Goal: Information Seeking & Learning: Learn about a topic

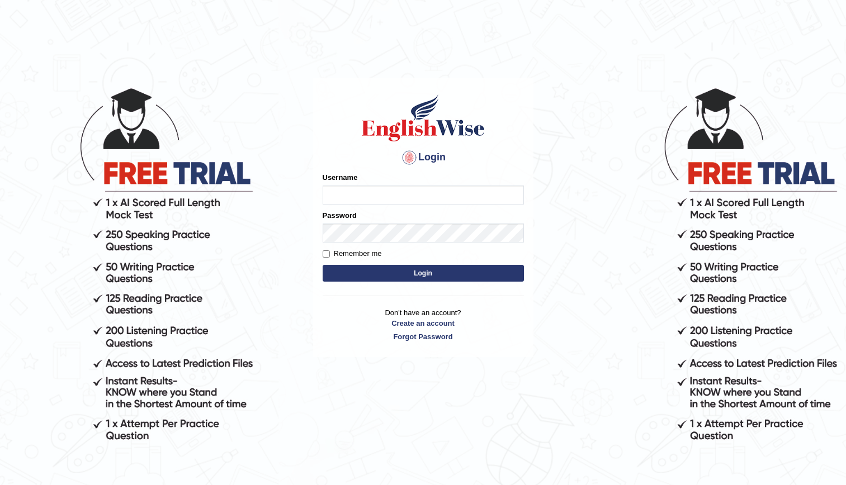
type input "kenia999"
click at [408, 271] on button "Login" at bounding box center [423, 273] width 201 height 17
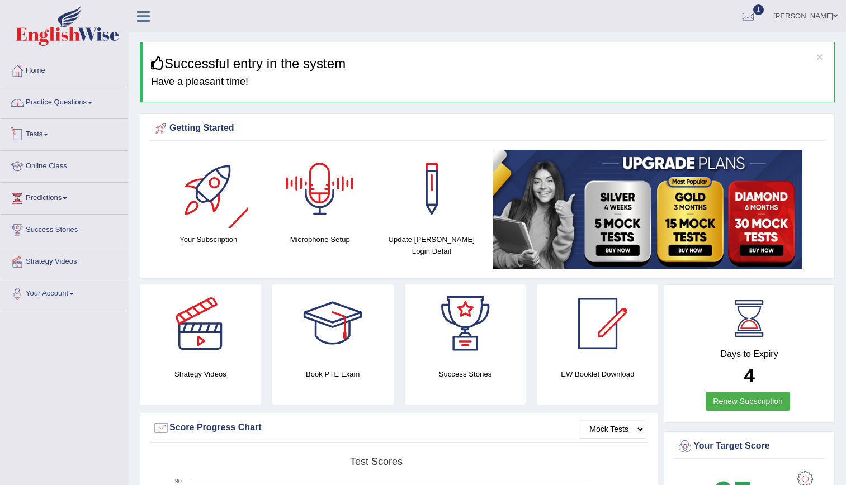
click at [52, 102] on link "Practice Questions" at bounding box center [64, 101] width 127 height 28
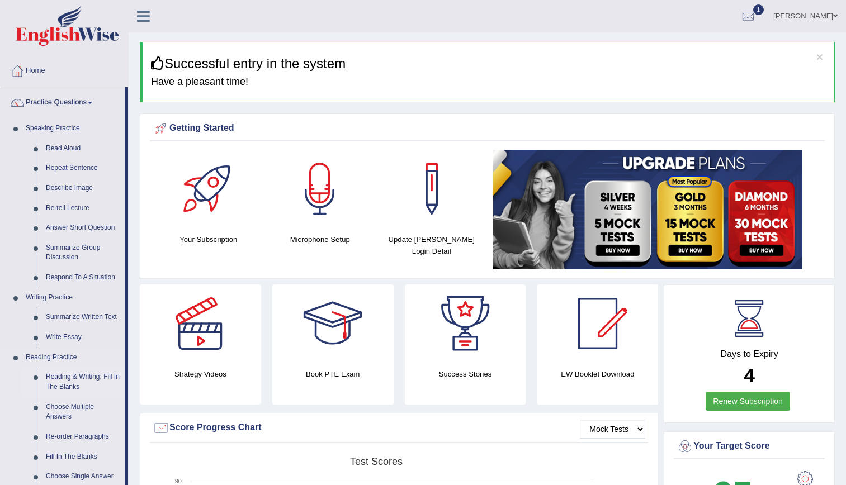
click at [75, 380] on link "Reading & Writing: Fill In The Blanks" at bounding box center [83, 382] width 84 height 30
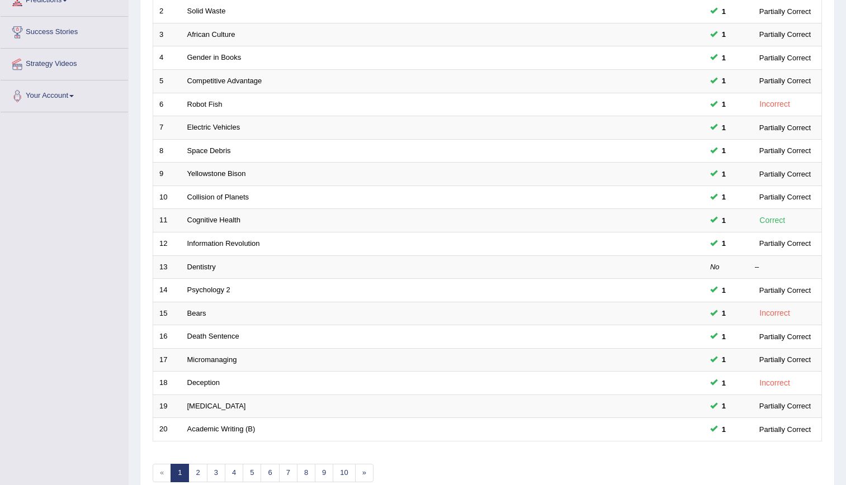
scroll to position [255, 0]
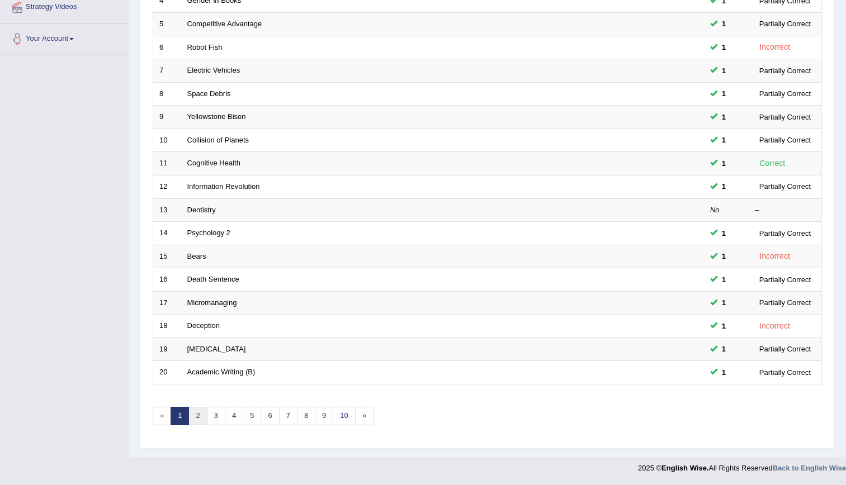
click at [198, 418] on link "2" at bounding box center [197, 416] width 18 height 18
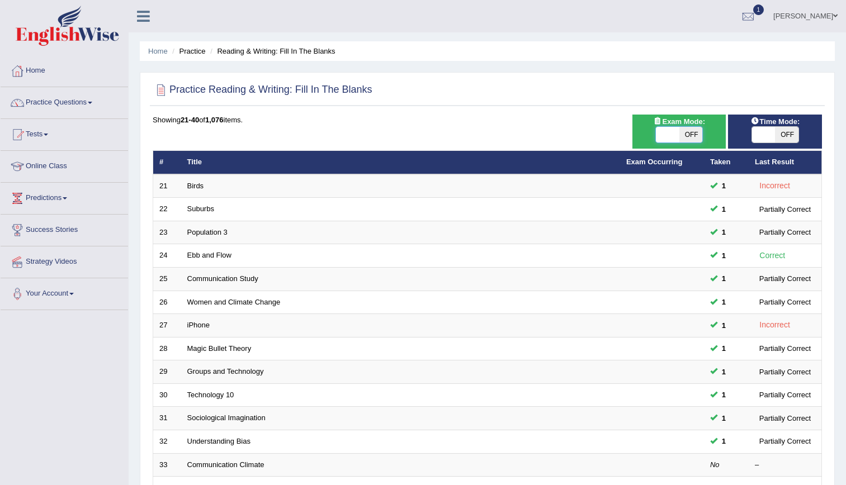
click at [666, 140] on span at bounding box center [667, 135] width 23 height 16
click at [767, 135] on span at bounding box center [763, 135] width 23 height 16
checkbox input "true"
click at [670, 130] on span at bounding box center [667, 135] width 23 height 16
checkbox input "true"
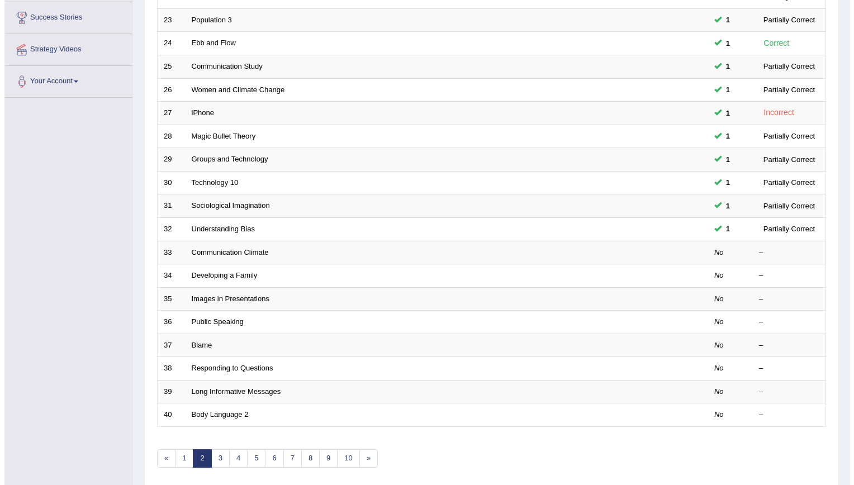
scroll to position [221, 0]
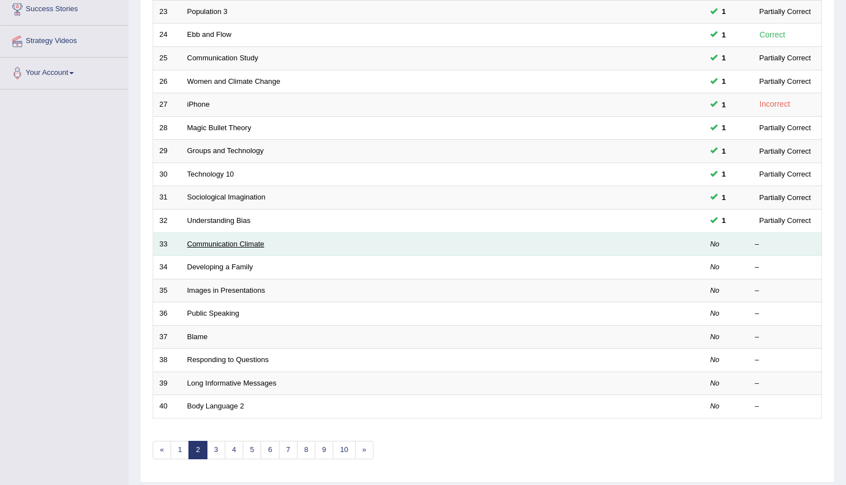
click at [226, 246] on link "Communication Climate" at bounding box center [225, 244] width 77 height 8
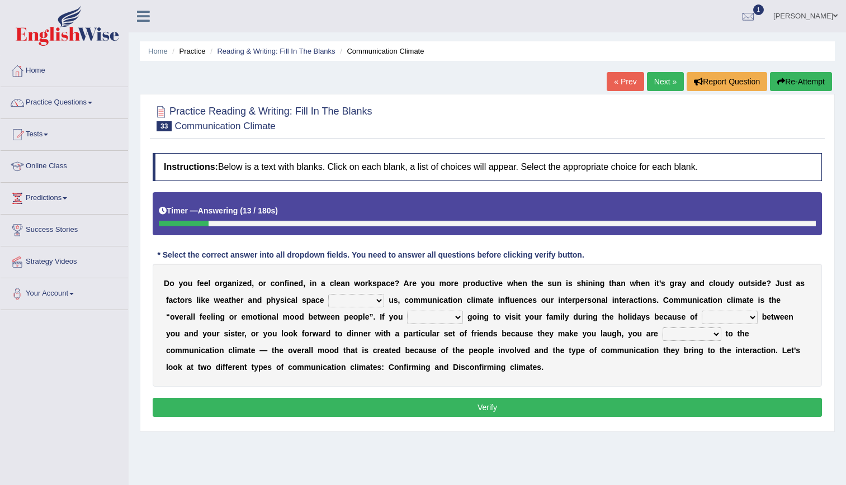
click at [328, 301] on select "improve impact impose imply" at bounding box center [356, 300] width 56 height 13
select select "impact"
click at [328, 294] on select "improve impact impose imply" at bounding box center [356, 300] width 56 height 13
click at [407, 316] on select "dread force scare afraid" at bounding box center [435, 317] width 56 height 13
select select "force"
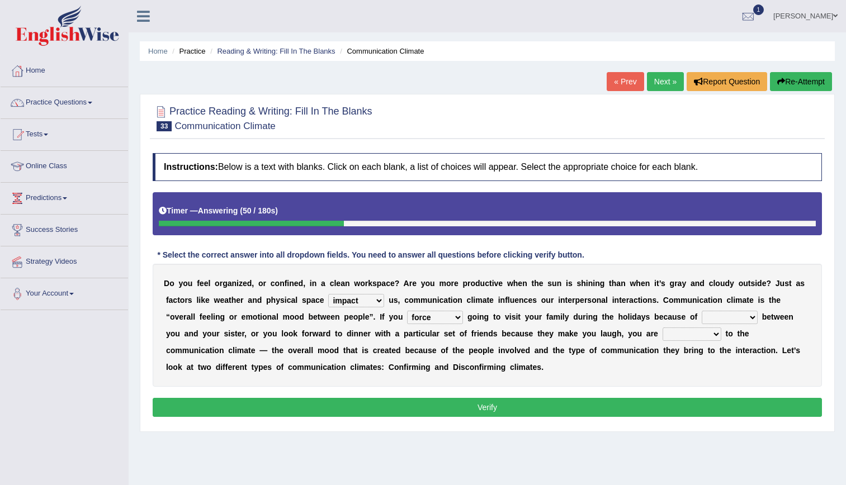
click at [407, 311] on select "dread force scare afraid" at bounding box center [435, 317] width 56 height 13
click at [701, 319] on select "tender tension tendency tenacity" at bounding box center [729, 317] width 56 height 13
select select "tension"
click at [701, 311] on select "tender tension tendency tenacity" at bounding box center [729, 317] width 56 height 13
click at [662, 333] on select "relying relating responding recycling" at bounding box center [691, 334] width 59 height 13
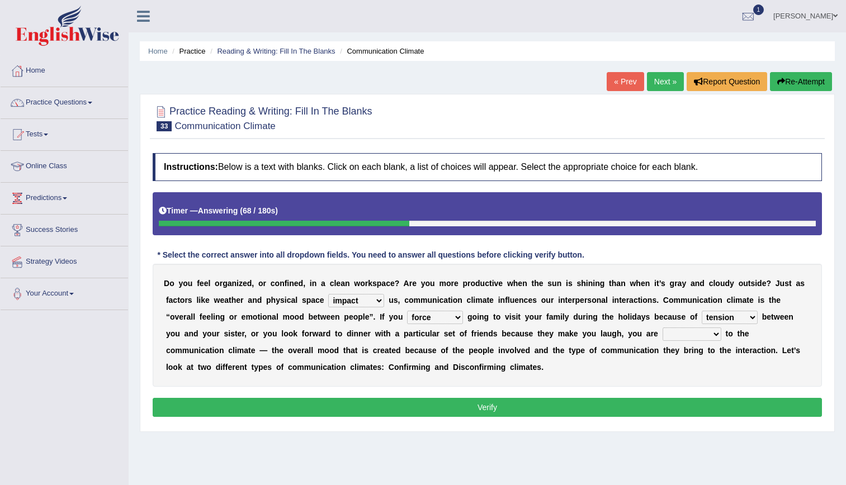
select select "responding"
click at [662, 328] on select "relying relating responding recycling" at bounding box center [691, 334] width 59 height 13
click at [407, 317] on select "dread force scare afraid" at bounding box center [435, 317] width 56 height 13
select select "afraid"
click at [407, 311] on select "dread force scare afraid" at bounding box center [435, 317] width 56 height 13
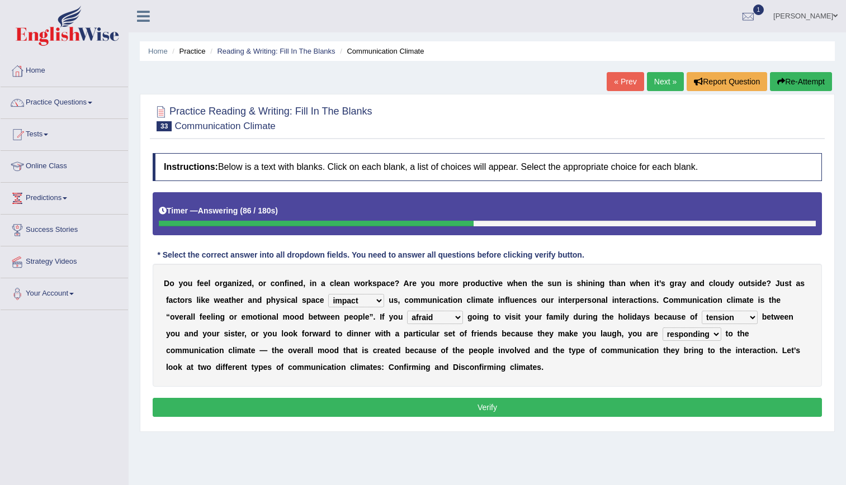
click at [386, 414] on button "Verify" at bounding box center [487, 407] width 669 height 19
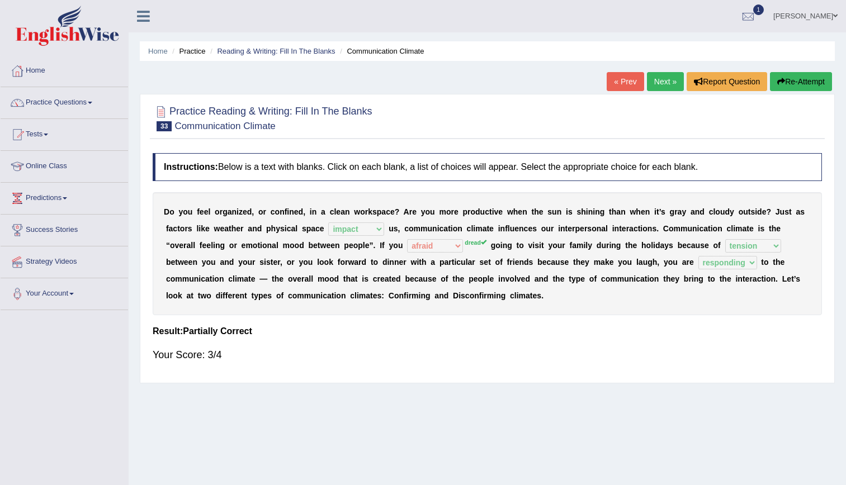
click at [660, 76] on link "Next »" at bounding box center [665, 81] width 37 height 19
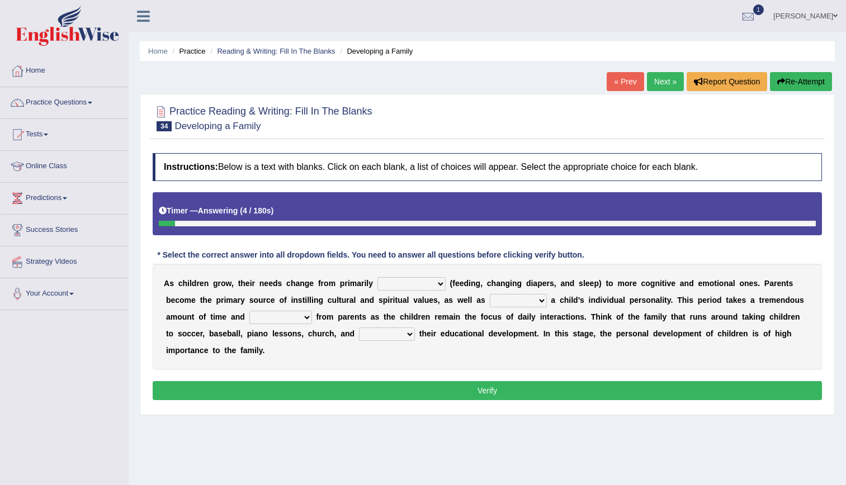
click at [377, 285] on select "psychological educational physical social" at bounding box center [411, 283] width 68 height 13
select select "psychological"
click at [377, 277] on select "psychological educational physical social" at bounding box center [411, 283] width 68 height 13
click at [490, 300] on select "caring calculating feeding fostering" at bounding box center [518, 300] width 57 height 13
select select "caring"
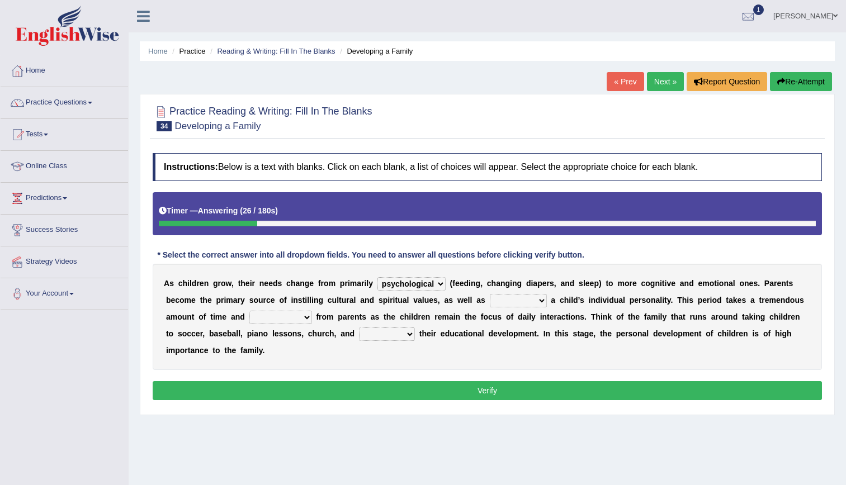
click select "caring calculating feeding fostering"
click select "commitment components compliance comments"
select select "commitment"
click select "commitment components compliance comments"
click select "granting guiding generating gaining"
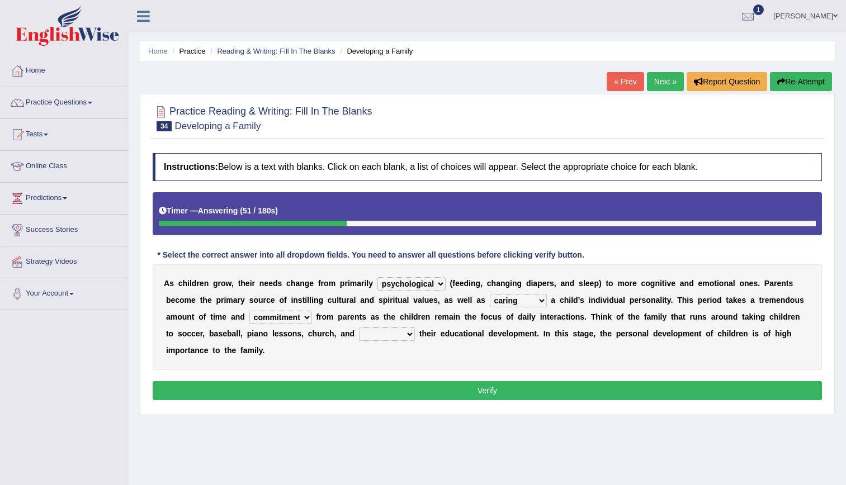
select select "granting"
click select "granting guiding generating gaining"
click select "caring calculating feeding fostering"
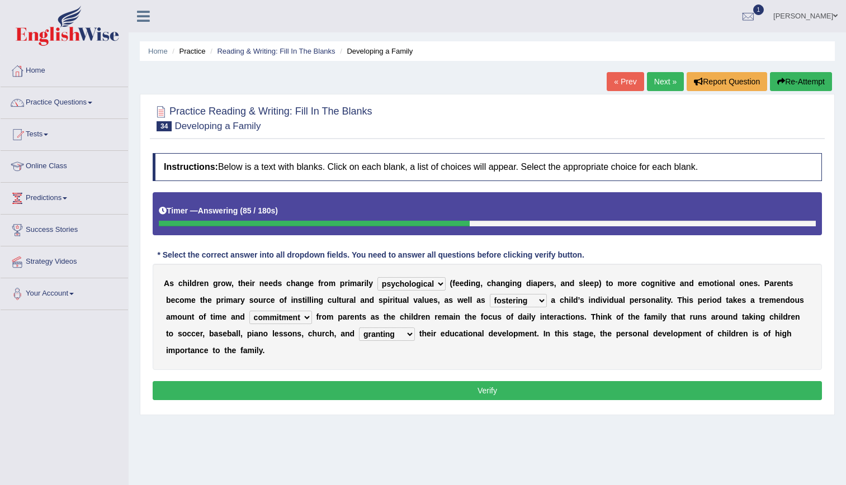
select select "feeding"
click select "caring calculating feeding fostering"
click button "Verify"
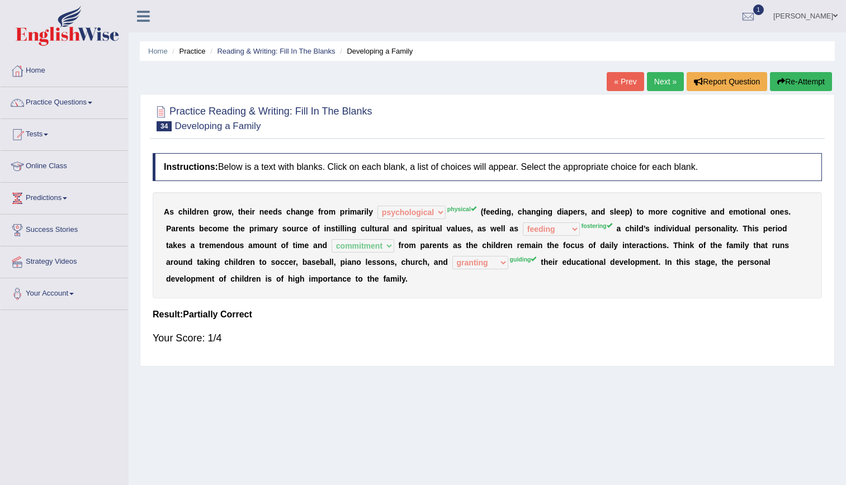
click link "Next »"
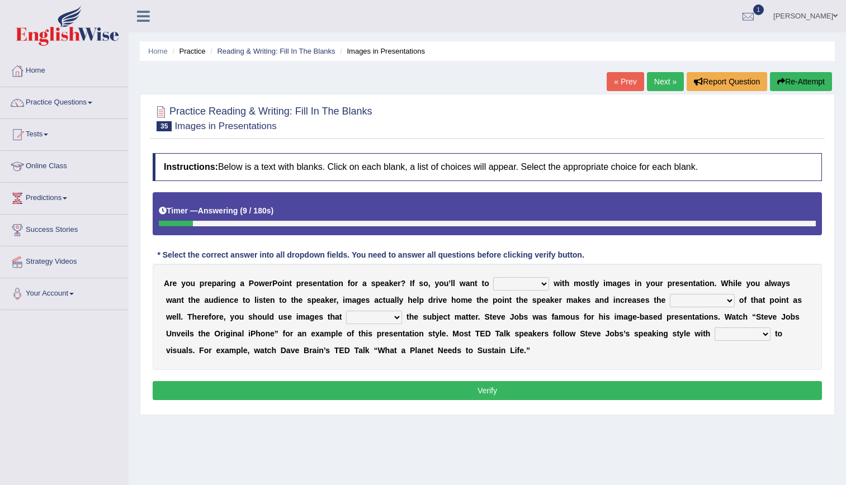
click at [493, 285] on select "stand stay stick stock" at bounding box center [521, 283] width 56 height 13
select select "stay"
click at [493, 277] on select "stand stay stick stock" at bounding box center [521, 283] width 56 height 13
click at [670, 306] on select "memorability morality mobilization mobility" at bounding box center [702, 300] width 65 height 13
select select "memorability"
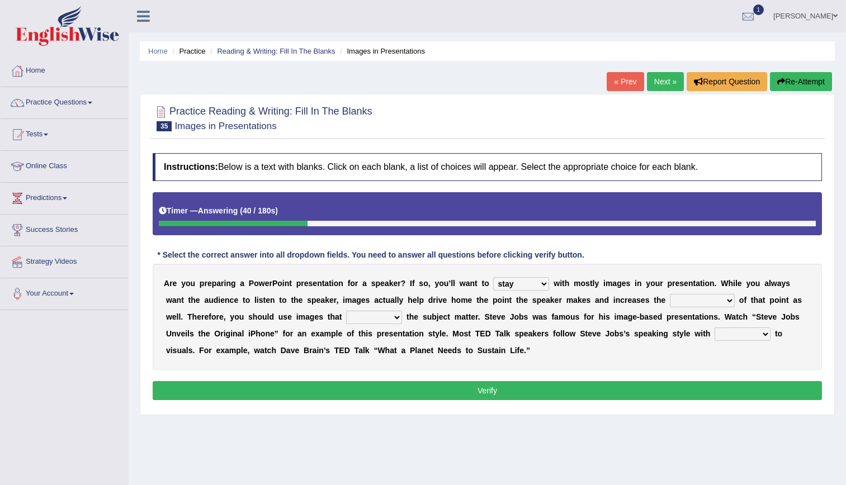
click at [670, 294] on select "memorability morality mobilization mobility" at bounding box center [702, 300] width 65 height 13
click at [346, 321] on select "suggest supply submit support" at bounding box center [374, 317] width 56 height 13
select select "support"
click at [346, 311] on select "suggest supply submit support" at bounding box center [374, 317] width 56 height 13
click at [714, 334] on select "regard result retrospect request" at bounding box center [742, 334] width 56 height 13
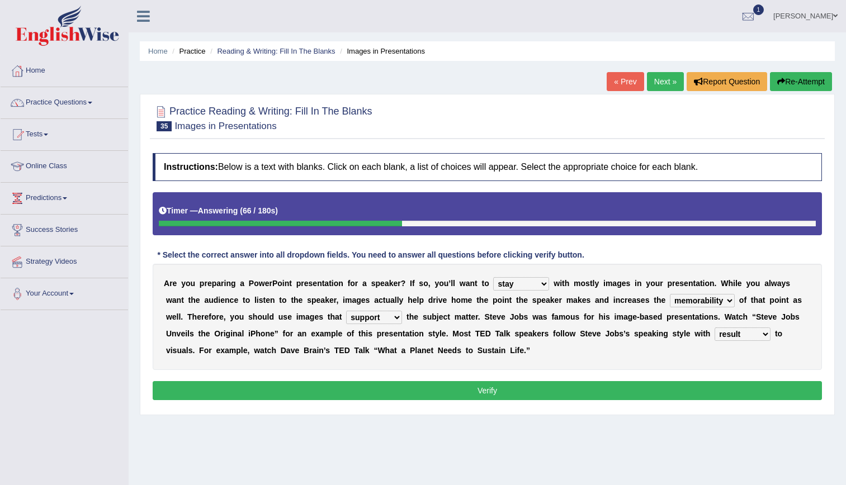
click at [714, 328] on select "regard result retrospect request" at bounding box center [742, 334] width 56 height 13
click at [508, 287] on select "stand stay stick stock" at bounding box center [521, 283] width 56 height 13
click at [714, 338] on select "regard result retrospect request" at bounding box center [742, 334] width 56 height 13
select select "regard"
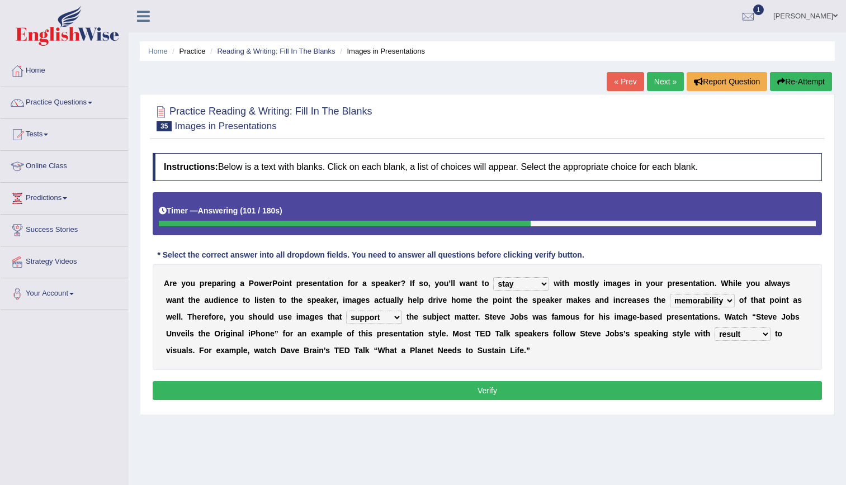
click at [714, 328] on select "regard result retrospect request" at bounding box center [742, 334] width 56 height 13
click at [576, 358] on div "A r e y o u p r e p a r i n g a P o w e r P o i n t p r e s e n t a t i o n f o…" at bounding box center [487, 317] width 669 height 106
click at [536, 391] on button "Verify" at bounding box center [487, 390] width 669 height 19
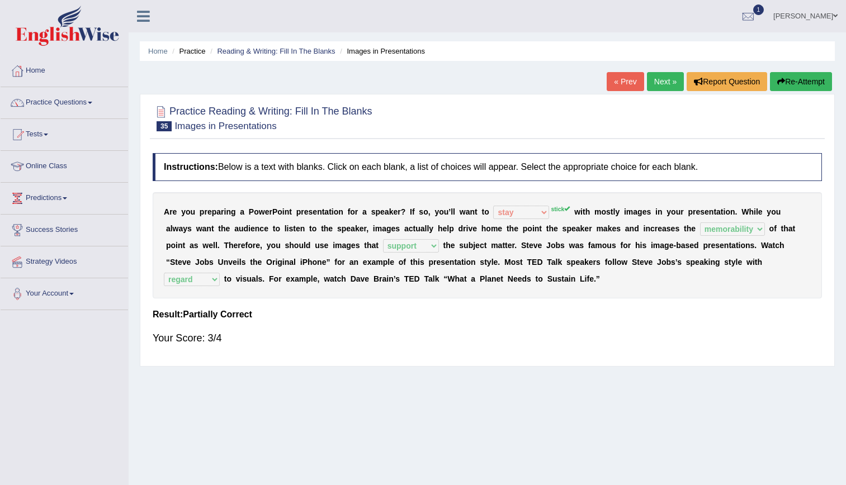
click at [662, 83] on link "Next »" at bounding box center [665, 81] width 37 height 19
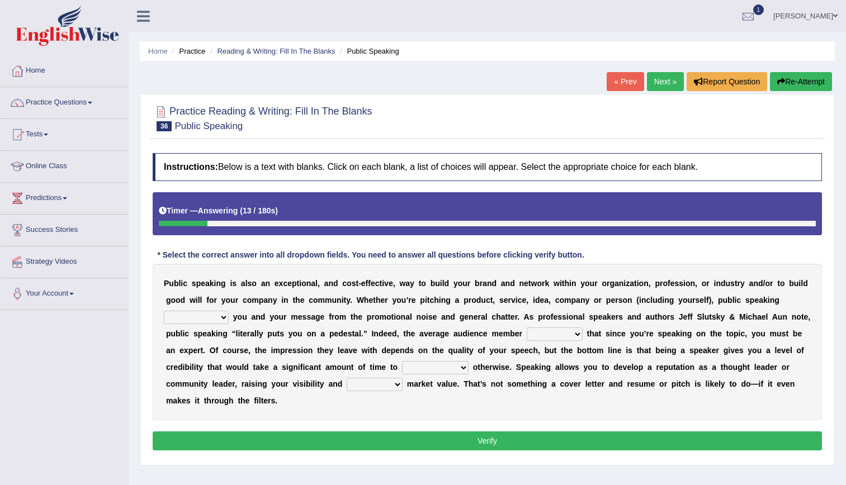
click at [229, 311] on select "differentiates disguises distributes dispute" at bounding box center [196, 317] width 65 height 13
select select "differentiates"
click at [229, 311] on select "differentiates disguises distributes dispute" at bounding box center [196, 317] width 65 height 13
click at [527, 335] on select "assists assumes accesses assesses" at bounding box center [555, 334] width 56 height 13
click at [276, 432] on button "Verify" at bounding box center [487, 441] width 669 height 19
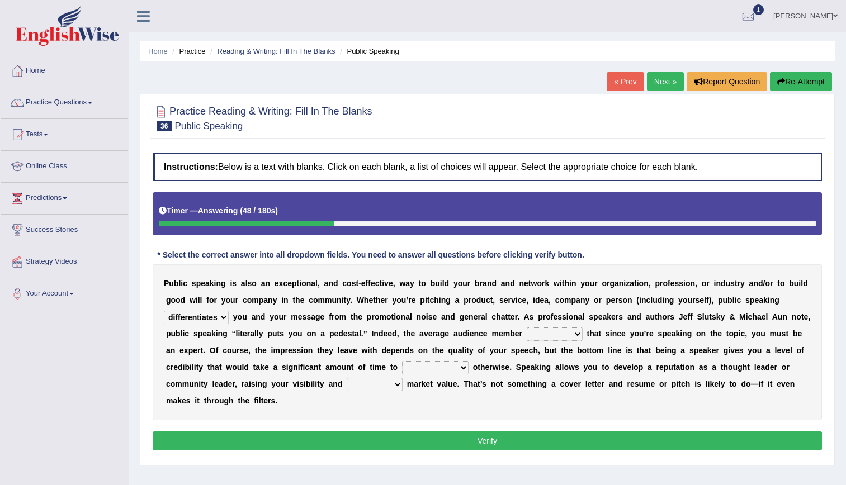
click at [527, 330] on select "assists assumes accesses assesses" at bounding box center [555, 334] width 56 height 13
select select "assumes"
click at [527, 328] on select "assists assumes accesses assesses" at bounding box center [555, 334] width 56 height 13
click at [402, 369] on select "cultivate procrastinate communicate culminate" at bounding box center [435, 367] width 67 height 13
select select "communicate"
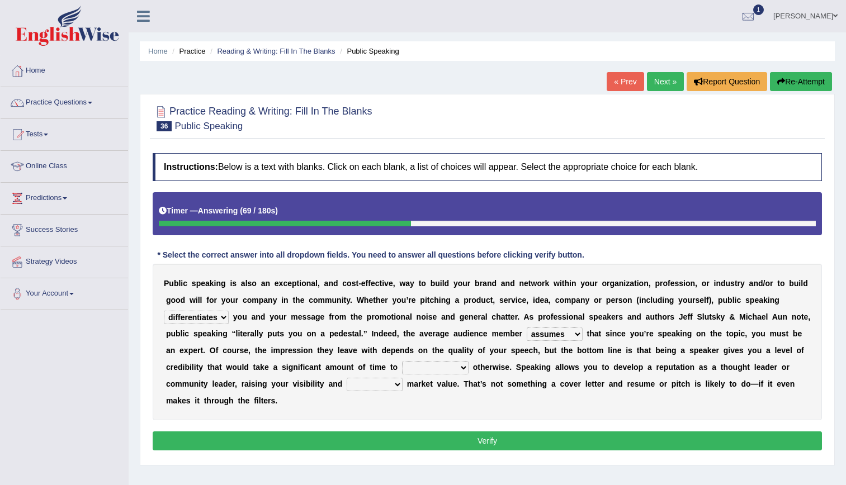
click at [402, 361] on select "cultivate procrastinate communicate culminate" at bounding box center [435, 367] width 67 height 13
click at [402, 369] on select "cultivate procrastinate communicate culminate" at bounding box center [435, 367] width 67 height 13
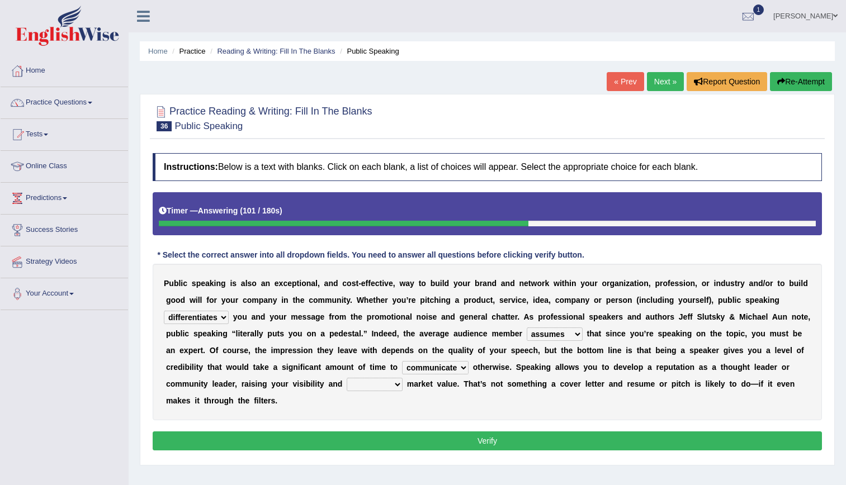
click at [402, 378] on select "perceived diagnosed recessed divided" at bounding box center [375, 384] width 56 height 13
select select "perceived"
click at [402, 378] on select "perceived diagnosed recessed divided" at bounding box center [375, 384] width 56 height 13
click at [668, 432] on button "Verify" at bounding box center [487, 441] width 669 height 19
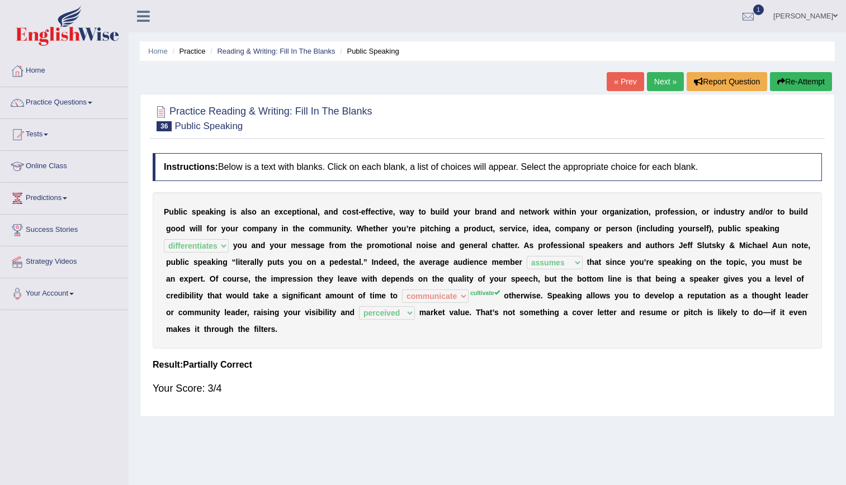
click at [669, 86] on link "Next »" at bounding box center [665, 81] width 37 height 19
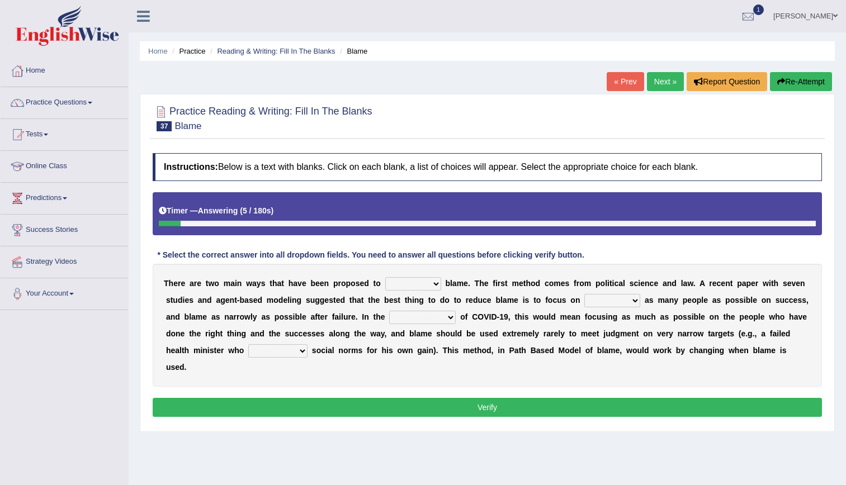
click at [388, 283] on select "abuse release reduce redress" at bounding box center [413, 283] width 56 height 13
click at [401, 283] on select "abuse release reduce redress" at bounding box center [413, 283] width 56 height 13
select select "reduce"
click at [385, 277] on select "abuse release reduce redress" at bounding box center [413, 283] width 56 height 13
click at [584, 296] on select "praising promising preserving praying" at bounding box center [612, 300] width 56 height 13
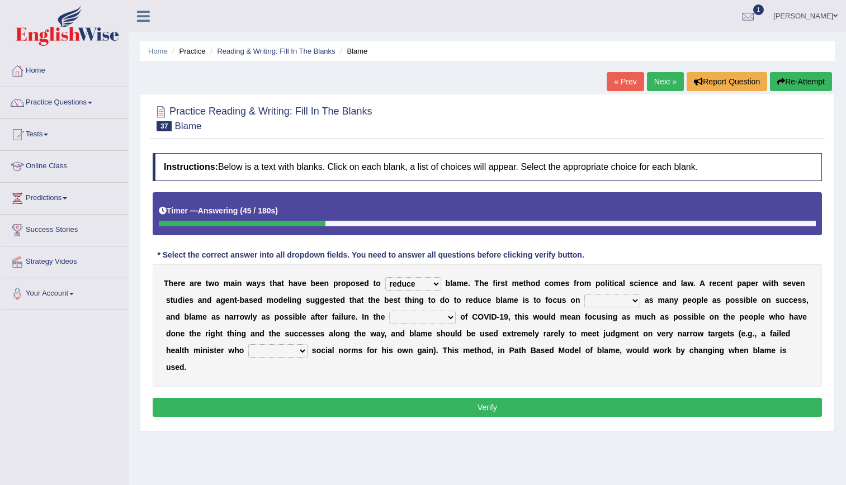
select select "preserving"
click at [584, 294] on select "praising promising preserving praying" at bounding box center [612, 300] width 56 height 13
click at [389, 317] on select "context confrontation text construction" at bounding box center [422, 317] width 67 height 13
select select "context"
click at [389, 311] on select "context confrontation text construction" at bounding box center [422, 317] width 67 height 13
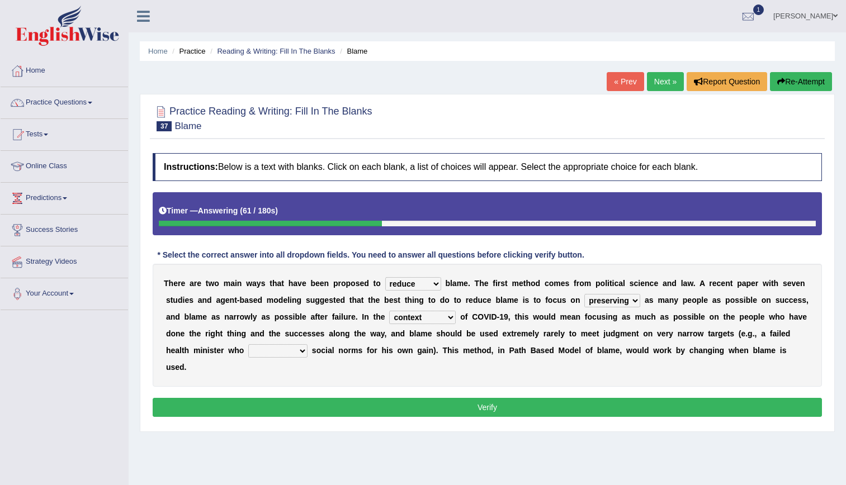
click at [307, 344] on select "departed established violated met" at bounding box center [277, 350] width 59 height 13
select select "established"
click at [307, 344] on select "departed established violated met" at bounding box center [277, 350] width 59 height 13
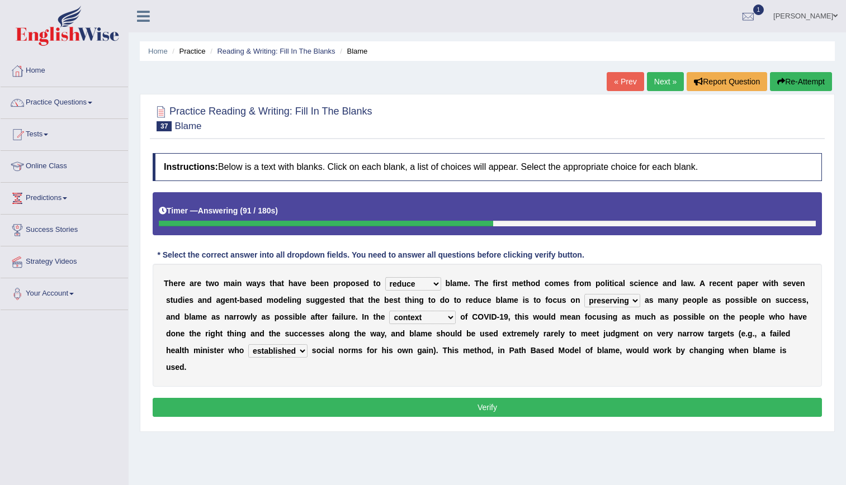
click at [663, 398] on button "Verify" at bounding box center [487, 407] width 669 height 19
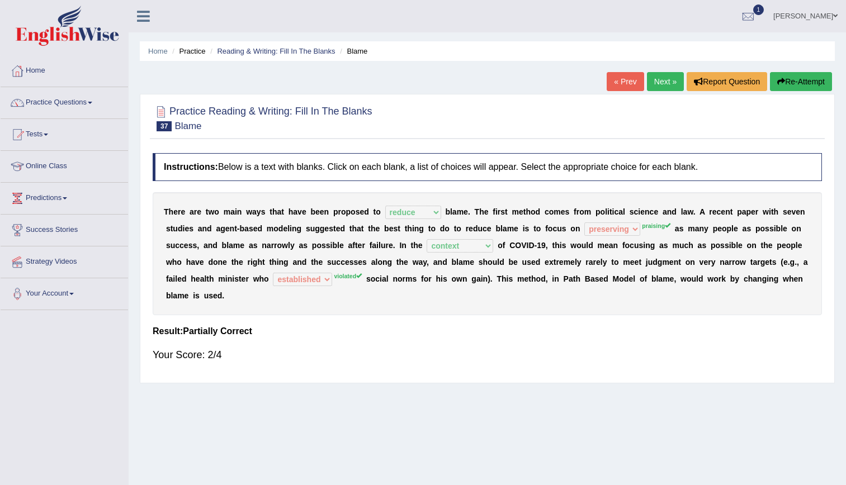
click at [657, 83] on link "Next »" at bounding box center [665, 81] width 37 height 19
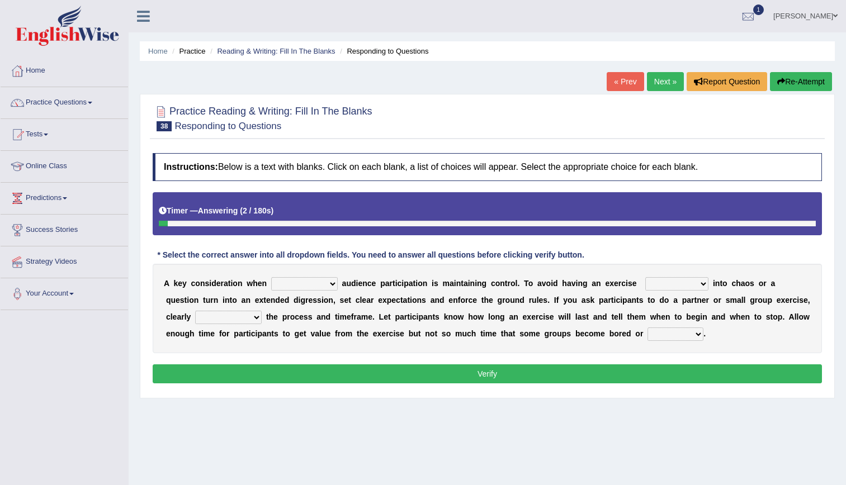
click at [313, 284] on select "incorporating increasing incurring indicating" at bounding box center [304, 283] width 67 height 13
select select "incurring"
click at [271, 277] on select "incorporating increasing incurring indicating" at bounding box center [304, 283] width 67 height 13
click at [645, 281] on select "deteriorate determine deliver demonstrate" at bounding box center [676, 283] width 63 height 13
select select "determine"
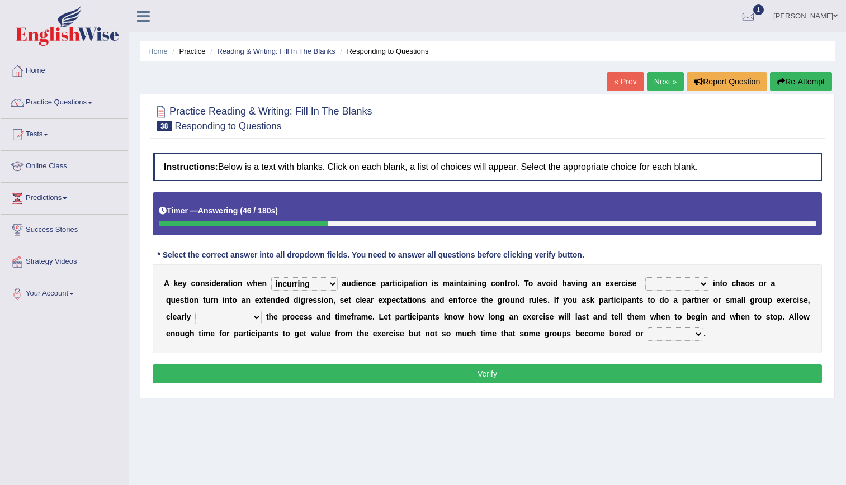
click at [645, 277] on select "deteriorate determine deliver demonstrate" at bounding box center [676, 283] width 63 height 13
click at [262, 311] on select "communicate confirm accumulate commit" at bounding box center [228, 317] width 67 height 13
select select "communicate"
click at [262, 311] on select "communicate confirm accumulate commit" at bounding box center [228, 317] width 67 height 13
click at [647, 333] on select "destroyed distracted disobeyed divided" at bounding box center [675, 334] width 56 height 13
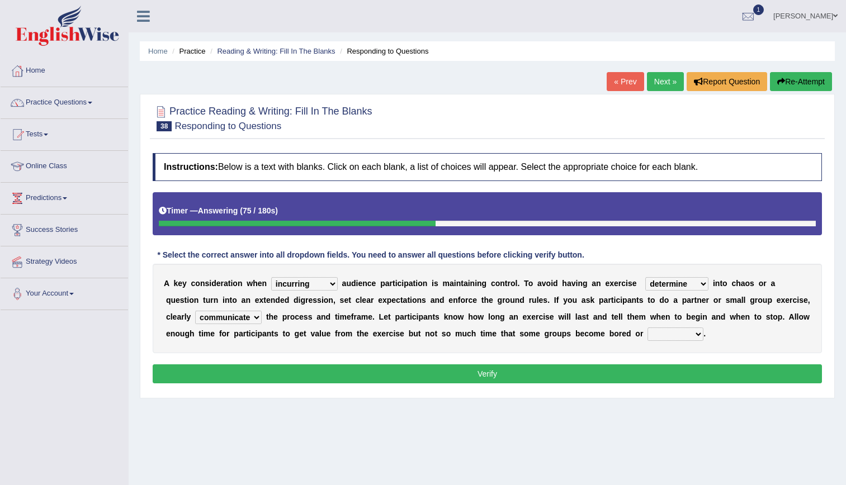
select select "distracted"
click at [647, 328] on select "destroyed distracted disobeyed divided" at bounding box center [675, 334] width 56 height 13
click at [308, 285] on select "incorporating increasing incurring indicating" at bounding box center [304, 283] width 67 height 13
click at [599, 302] on b "p" at bounding box center [601, 300] width 5 height 9
click at [645, 287] on select "deteriorate determine deliver demonstrate" at bounding box center [676, 283] width 63 height 13
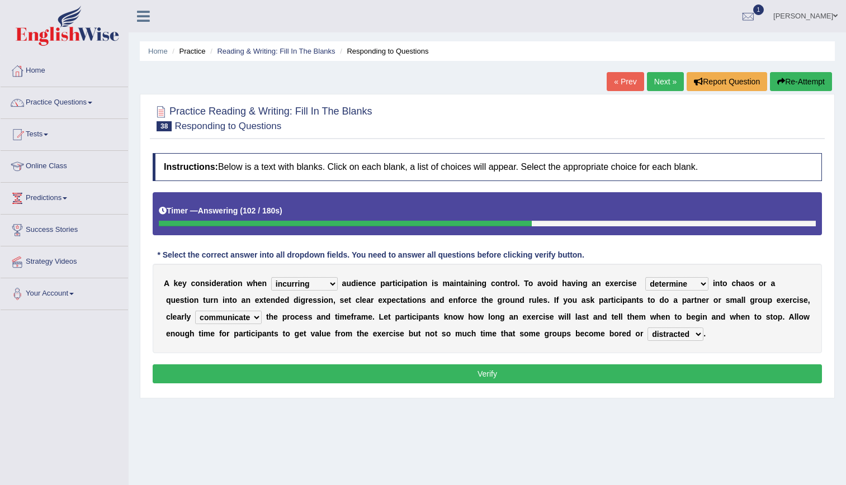
select select "deliver"
click at [645, 277] on select "deteriorate determine deliver demonstrate" at bounding box center [676, 283] width 63 height 13
click at [523, 380] on button "Verify" at bounding box center [487, 373] width 669 height 19
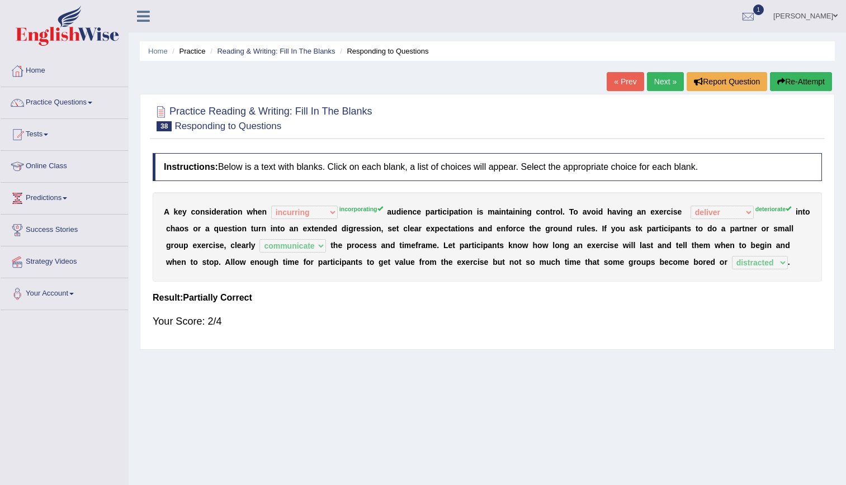
click at [658, 88] on link "Next »" at bounding box center [665, 81] width 37 height 19
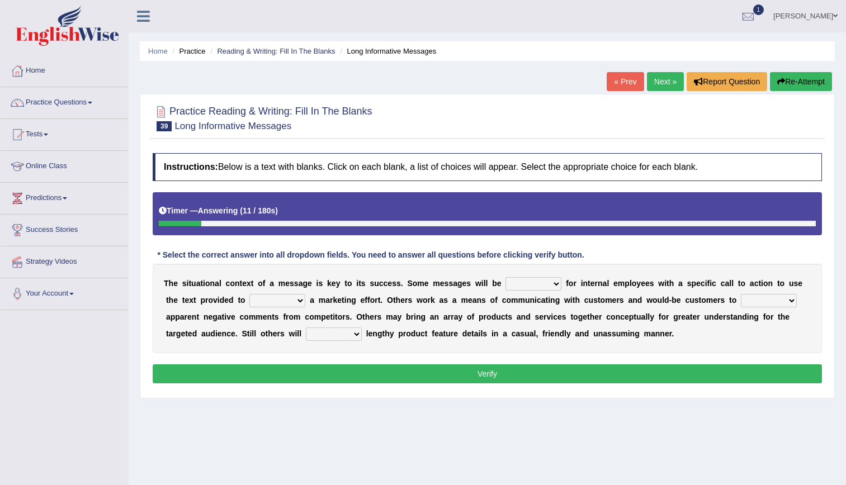
click at [505, 286] on select "targeted varied marketed parted" at bounding box center [533, 283] width 56 height 13
select select "targeted"
click at [505, 277] on select "targeted varied marketed parted" at bounding box center [533, 283] width 56 height 13
click at [250, 301] on select "extract exceed expand export" at bounding box center [277, 300] width 56 height 13
select select "expand"
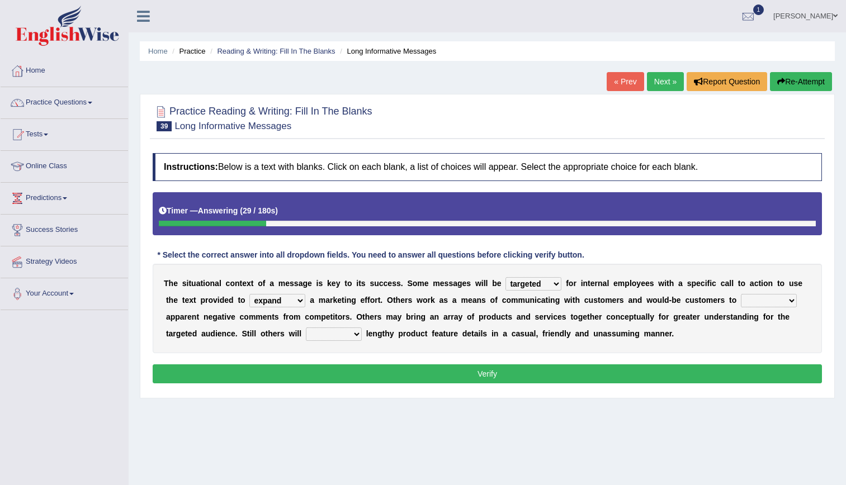
click at [249, 294] on select "extract exceed expand export" at bounding box center [277, 300] width 56 height 13
click at [741, 298] on select "rebut rebel review reboot" at bounding box center [769, 300] width 56 height 13
select select "rebel"
click at [741, 294] on select "rebut rebel review reboot" at bounding box center [769, 300] width 56 height 13
click at [306, 328] on select "deliver delay delight delegate" at bounding box center [334, 334] width 56 height 13
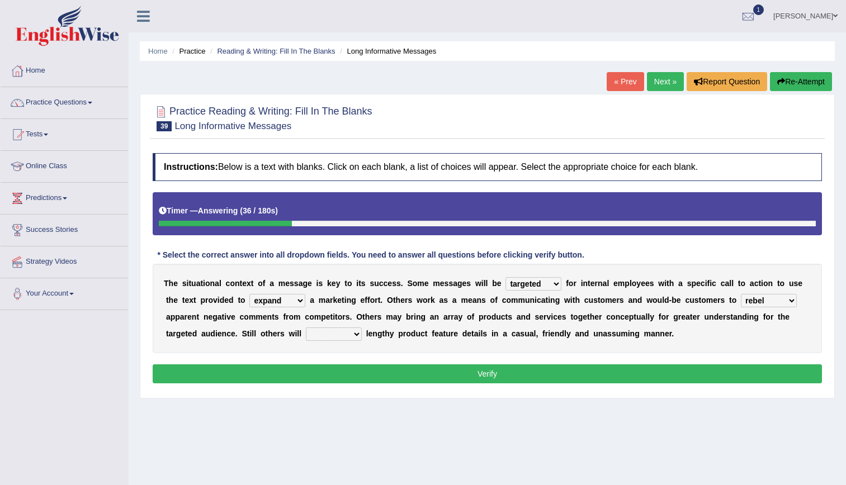
select select "delay"
click at [306, 328] on select "deliver delay delight delegate" at bounding box center [334, 334] width 56 height 13
click at [508, 285] on select "targeted varied marketed parted" at bounding box center [533, 283] width 56 height 13
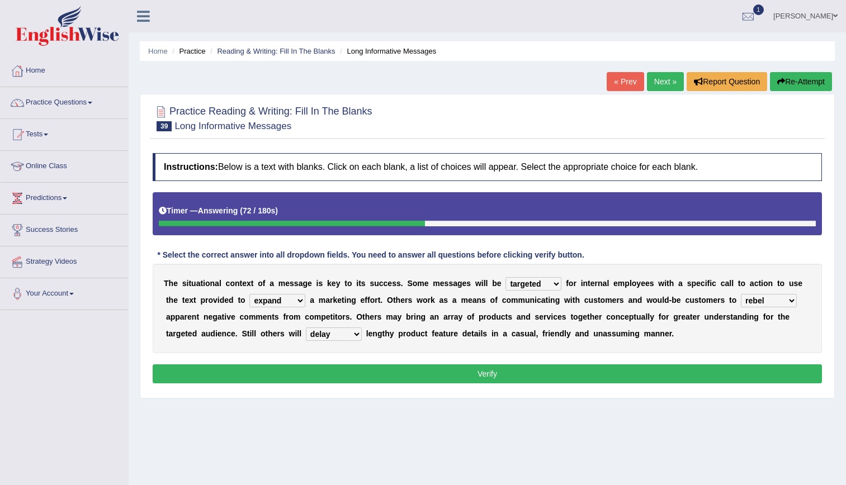
select select "parted"
click at [505, 277] on select "targeted varied marketed parted" at bounding box center [533, 283] width 56 height 13
click at [249, 305] on select "extract exceed expand export" at bounding box center [277, 300] width 56 height 13
click at [706, 300] on b "m" at bounding box center [709, 300] width 7 height 9
click at [741, 297] on select "rebut rebel review reboot" at bounding box center [769, 300] width 56 height 13
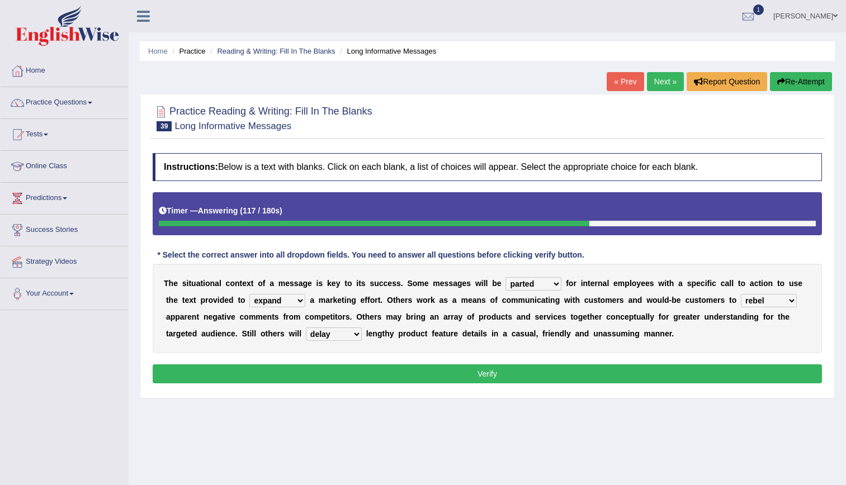
select select "reboot"
click at [741, 294] on select "rebut rebel review reboot" at bounding box center [769, 300] width 56 height 13
click at [306, 332] on select "deliver delay delight delegate" at bounding box center [334, 334] width 56 height 13
click at [306, 328] on select "deliver delay delight delegate" at bounding box center [334, 334] width 56 height 13
click at [306, 333] on select "deliver delay delight delegate" at bounding box center [334, 334] width 56 height 13
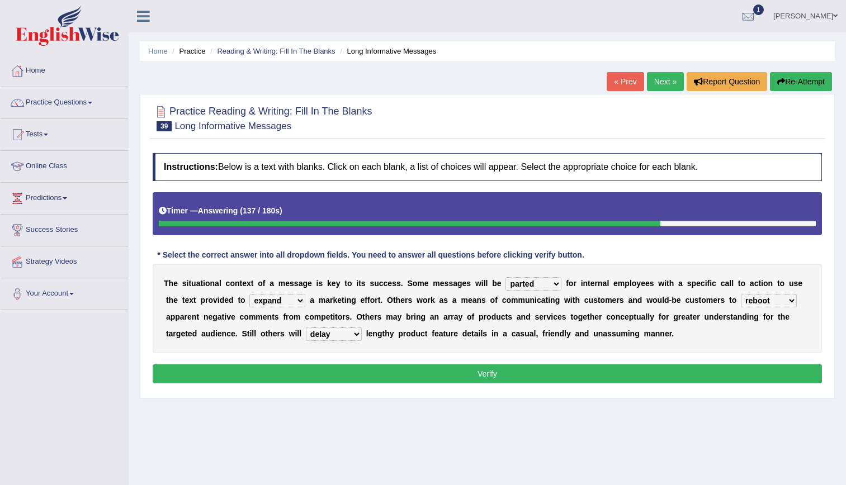
select select "delight"
click at [306, 328] on select "deliver delay delight delegate" at bounding box center [334, 334] width 56 height 13
click at [283, 381] on button "Verify" at bounding box center [487, 373] width 669 height 19
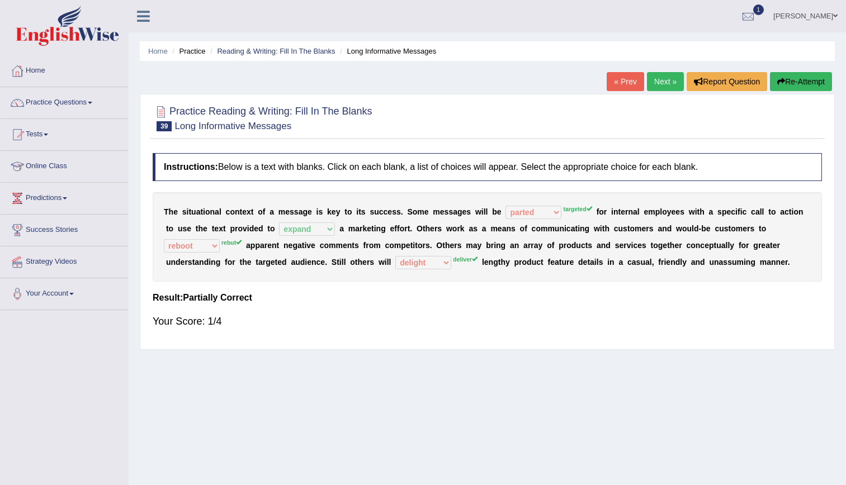
click at [660, 82] on link "Next »" at bounding box center [665, 81] width 37 height 19
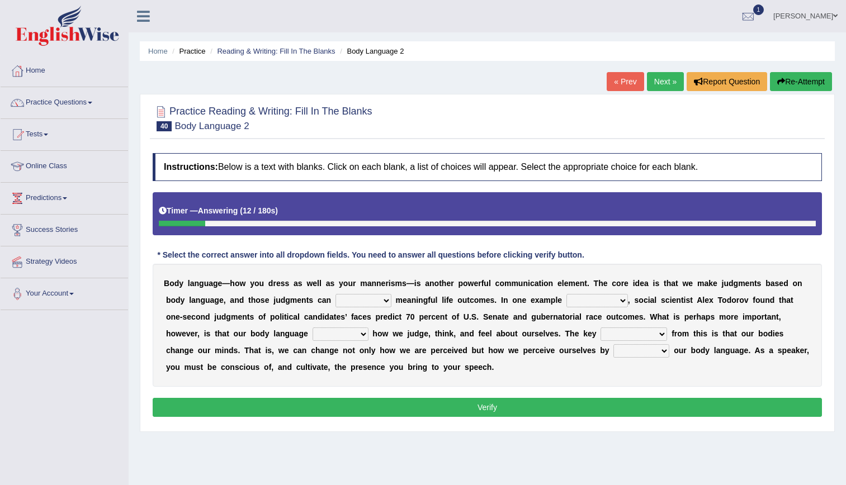
click at [335, 302] on select "predict preserve prevent prepare" at bounding box center [363, 300] width 56 height 13
select select "predict"
click at [335, 294] on select "predict preserve prevent prepare" at bounding box center [363, 300] width 56 height 13
click at [566, 300] on select "citing having cited to be cited cited" at bounding box center [596, 300] width 61 height 13
select select "to be cited"
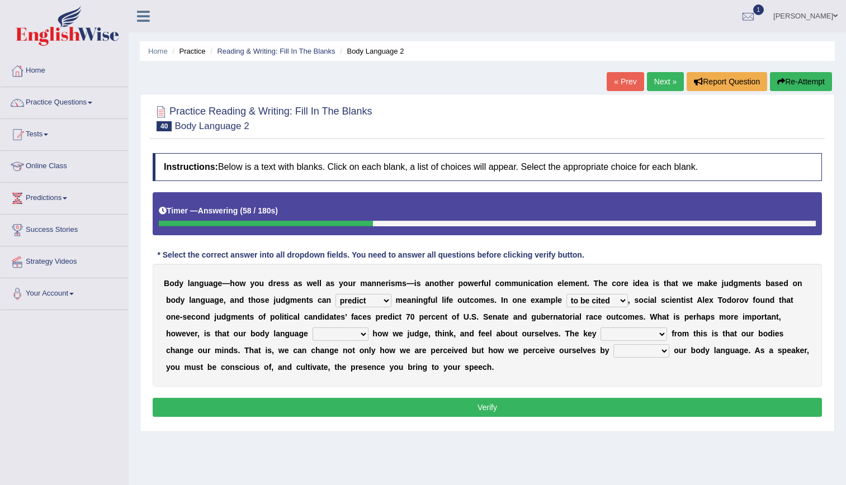
click at [566, 294] on select "citing having cited to be cited cited" at bounding box center [596, 300] width 61 height 13
click at [231, 326] on div "B o d y l a n g u a g e — h o w y o u d r e s s a s w e l l a s y o u r m a n n…" at bounding box center [487, 325] width 669 height 123
click at [312, 340] on select "refrains reflects refers refreshes" at bounding box center [340, 334] width 56 height 13
select select "reflects"
click at [312, 328] on select "refrains reflects refers refreshes" at bounding box center [340, 334] width 56 height 13
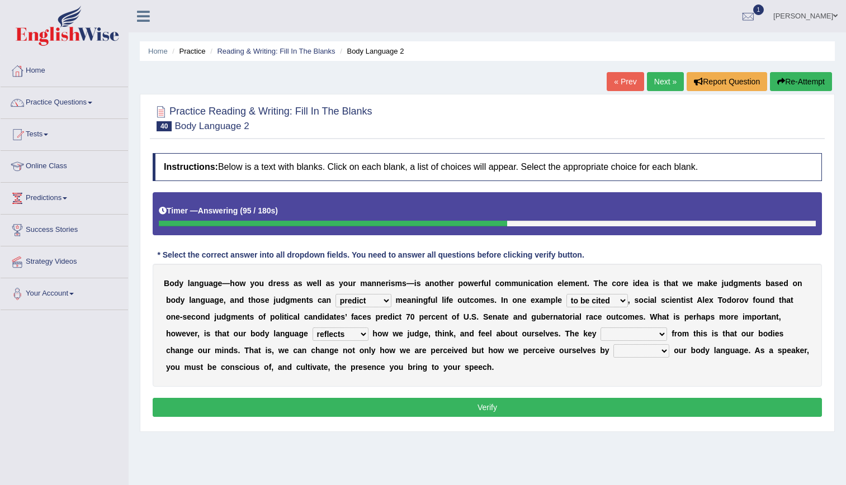
click at [600, 330] on select "drawback breakthrough takeaway takeoff" at bounding box center [633, 334] width 67 height 13
select select "drawback"
click at [600, 328] on select "drawback breakthrough takeaway takeoff" at bounding box center [633, 334] width 67 height 13
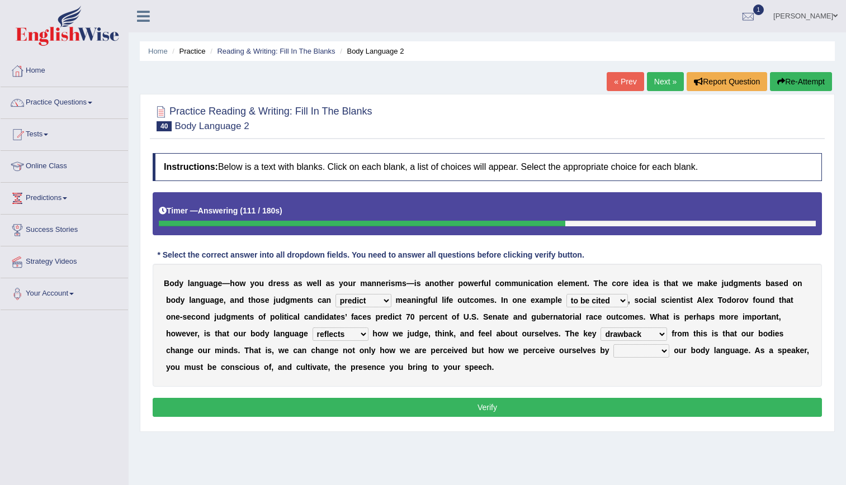
click at [600, 333] on select "drawback breakthrough takeaway takeoff" at bounding box center [633, 334] width 67 height 13
click at [600, 328] on select "drawback breakthrough takeaway takeoff" at bounding box center [633, 334] width 67 height 13
click at [613, 352] on select "enacting enabling making managing" at bounding box center [641, 350] width 56 height 13
select select "enabling"
click at [613, 344] on select "enacting enabling making managing" at bounding box center [641, 350] width 56 height 13
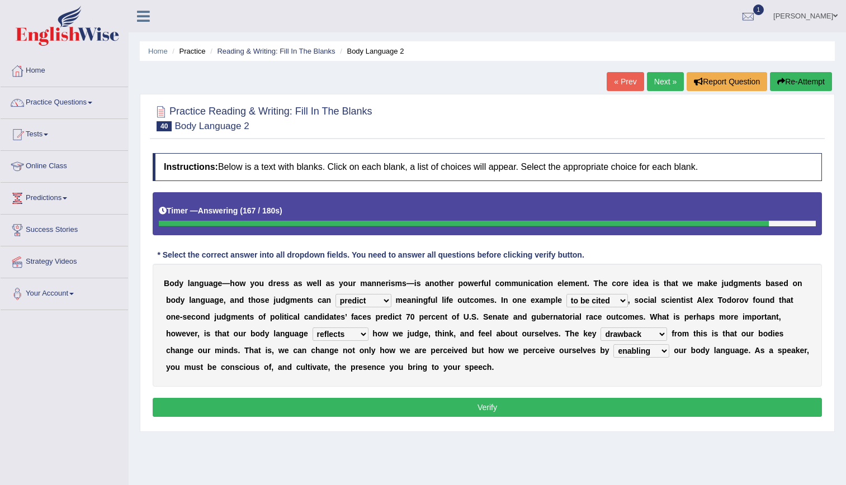
click at [482, 406] on button "Verify" at bounding box center [487, 407] width 669 height 19
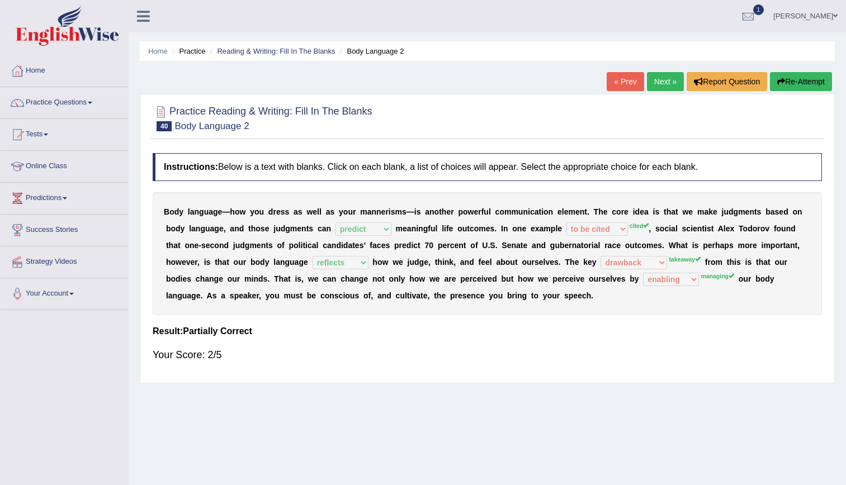
click at [658, 75] on link "Next »" at bounding box center [665, 81] width 37 height 19
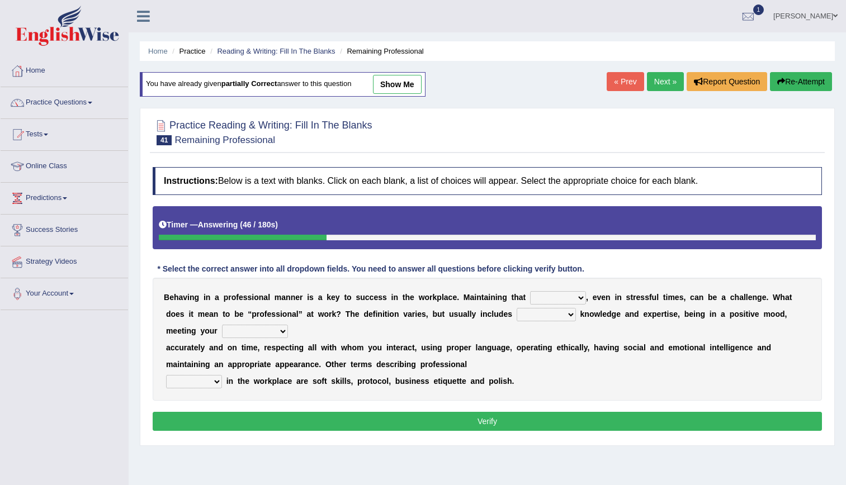
click at [798, 77] on button "Re-Attempt" at bounding box center [801, 81] width 62 height 19
click at [530, 299] on select "demand domain direction demeanor" at bounding box center [558, 297] width 56 height 13
select select "direction"
click at [530, 291] on select "demand domain direction demeanor" at bounding box center [558, 297] width 56 height 13
click at [665, 77] on link "Next »" at bounding box center [665, 81] width 37 height 19
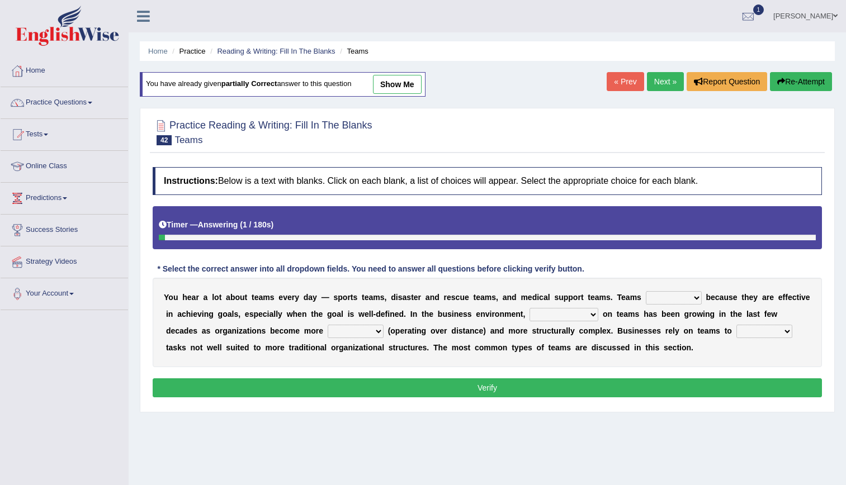
click at [650, 81] on link "Next »" at bounding box center [665, 81] width 37 height 19
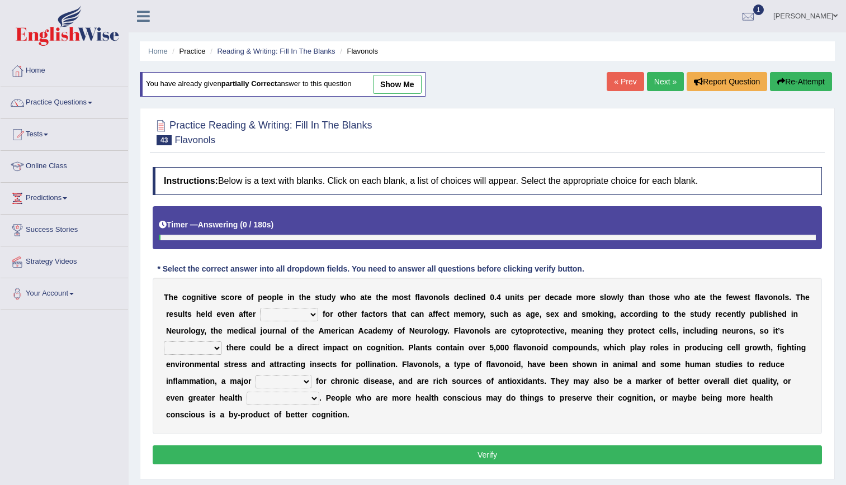
click at [650, 81] on link "Next »" at bounding box center [665, 81] width 37 height 19
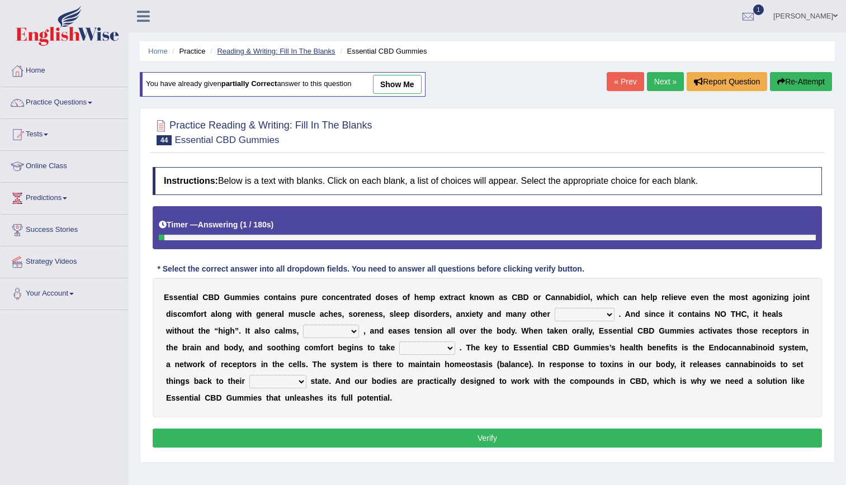
click at [287, 53] on ul "Home Practice Reading & Writing: Fill In The Blanks Essential CBD Gummies" at bounding box center [487, 51] width 695 height 20
click at [287, 53] on link "Reading & Writing: Fill In The Blanks" at bounding box center [276, 51] width 118 height 8
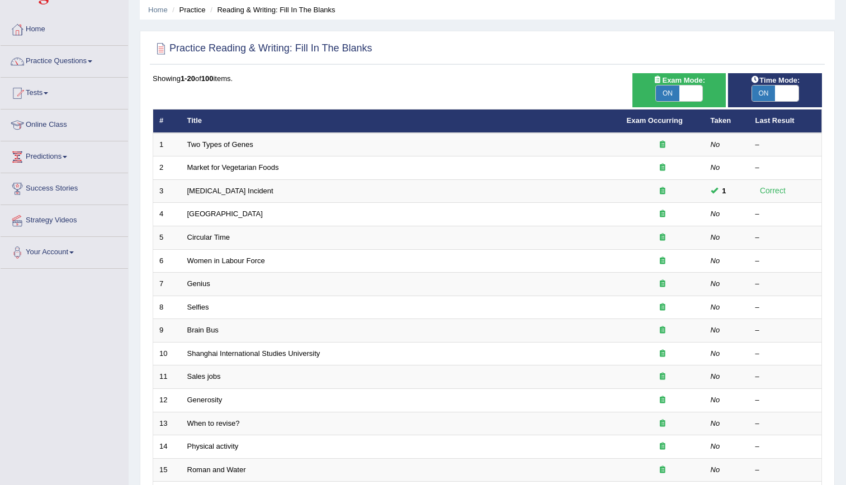
scroll to position [255, 0]
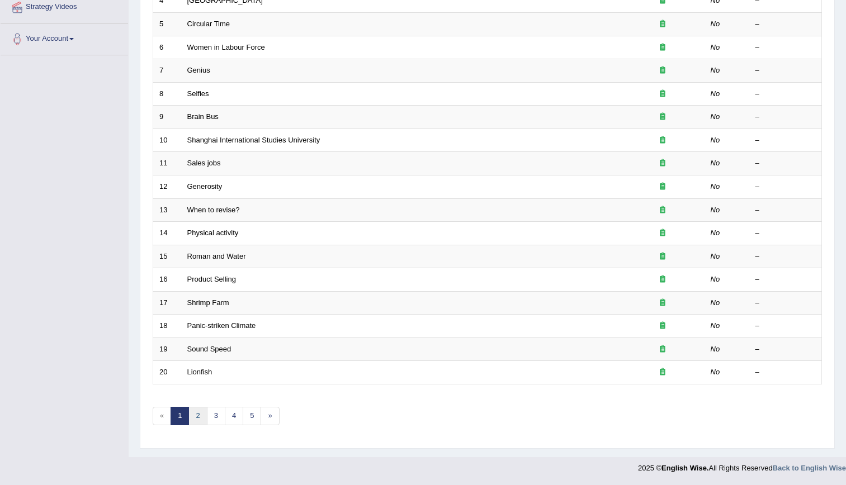
click at [198, 416] on link "2" at bounding box center [197, 416] width 18 height 18
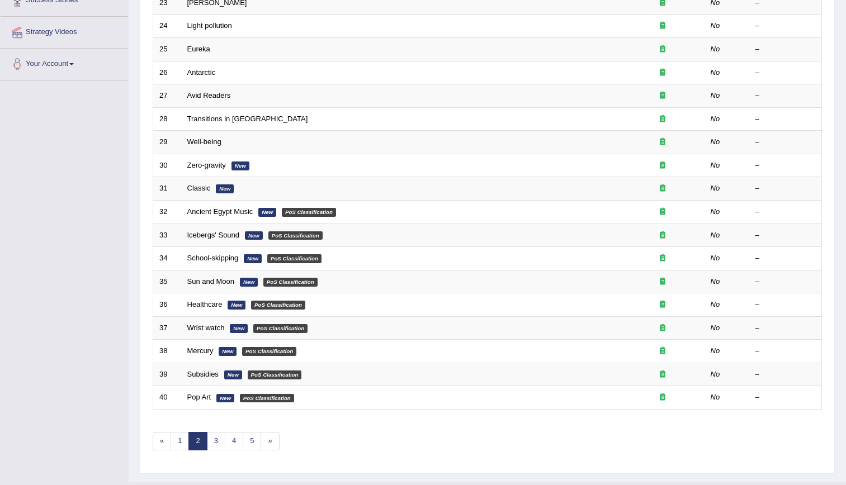
scroll to position [255, 0]
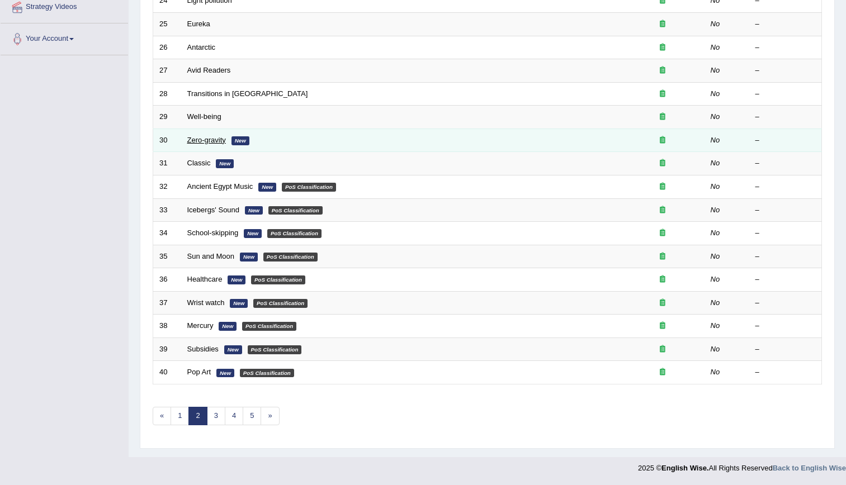
click at [207, 143] on link "Zero-gravity" at bounding box center [206, 140] width 39 height 8
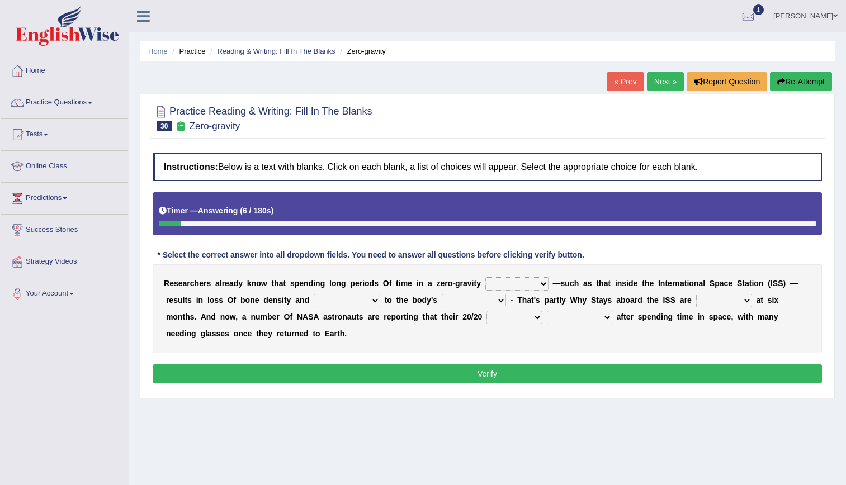
click at [494, 280] on select "planet weather climate environment" at bounding box center [516, 283] width 63 height 13
select select "environment"
click at [485, 277] on select "planet weather climate environment" at bounding box center [516, 283] width 63 height 13
click at [314, 297] on select "enhancement damage gain recovery" at bounding box center [347, 300] width 67 height 13
select select "damage"
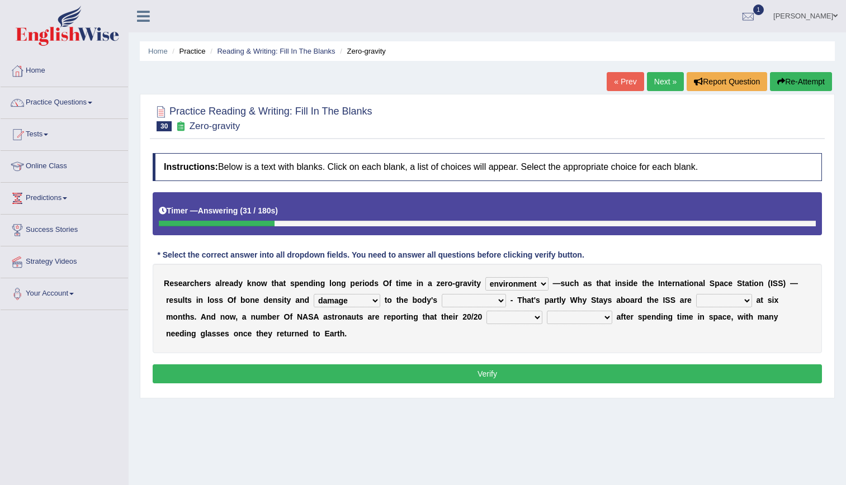
click at [314, 294] on select "enhancement damage gain recovery" at bounding box center [347, 300] width 67 height 13
click at [442, 298] on select "muscles flexibility development action" at bounding box center [474, 300] width 64 height 13
select select "flexibility"
click at [442, 294] on select "muscles flexibility development action" at bounding box center [474, 300] width 64 height 13
click at [696, 300] on select "allowed excessive timed restricted" at bounding box center [724, 300] width 56 height 13
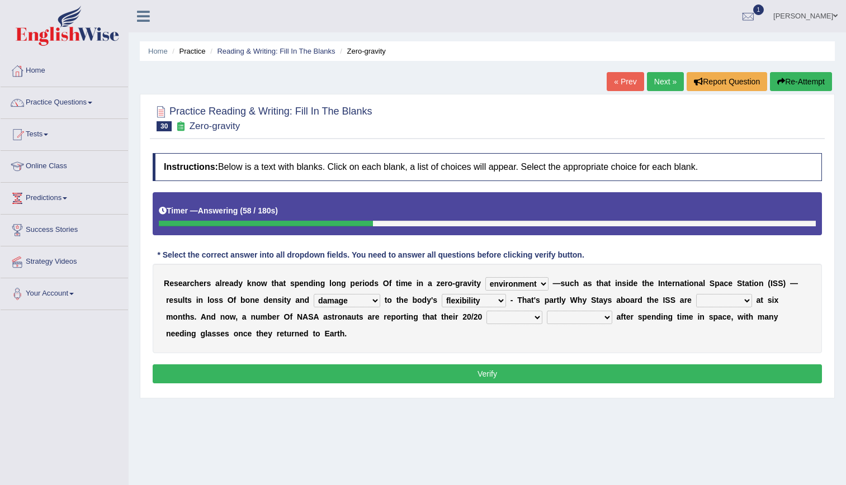
select select "allowed"
click at [696, 294] on select "allowed excessive timed restricted" at bounding box center [724, 300] width 56 height 13
click at [486, 318] on select "voices smelling vision hearing" at bounding box center [514, 317] width 56 height 13
click at [547, 321] on select "disappeared fatigue faded strengthened" at bounding box center [579, 317] width 65 height 13
select select "disappeared"
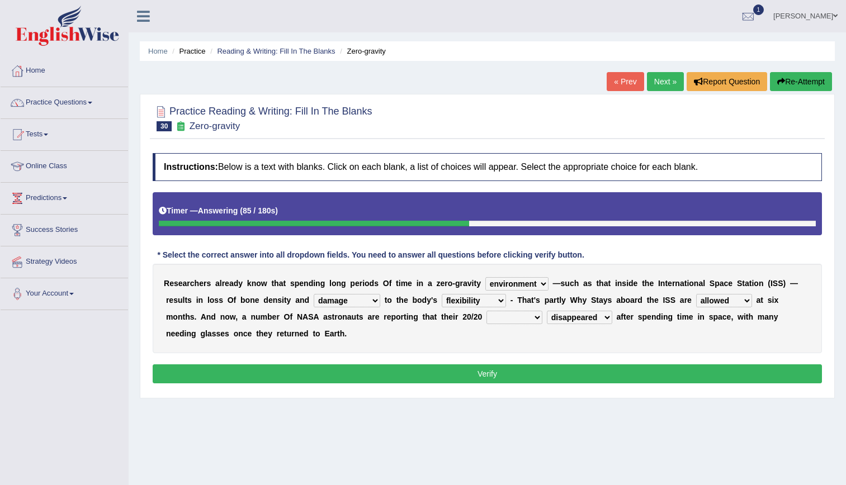
click at [547, 311] on select "disappeared fatigue faded strengthened" at bounding box center [579, 317] width 65 height 13
click at [486, 315] on select "voices smelling vision hearing" at bounding box center [514, 317] width 56 height 13
select select "vision"
click at [486, 311] on select "voices smelling vision hearing" at bounding box center [514, 317] width 56 height 13
click at [547, 314] on select "disappeared fatigue faded strengthened" at bounding box center [579, 317] width 65 height 13
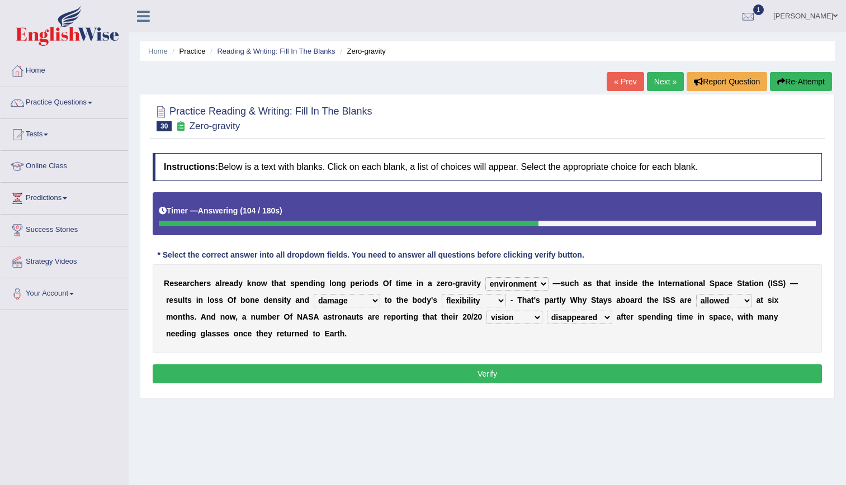
select select "fatigue"
click at [547, 311] on select "disappeared fatigue faded strengthened" at bounding box center [579, 317] width 65 height 13
click at [475, 375] on button "Verify" at bounding box center [487, 373] width 669 height 19
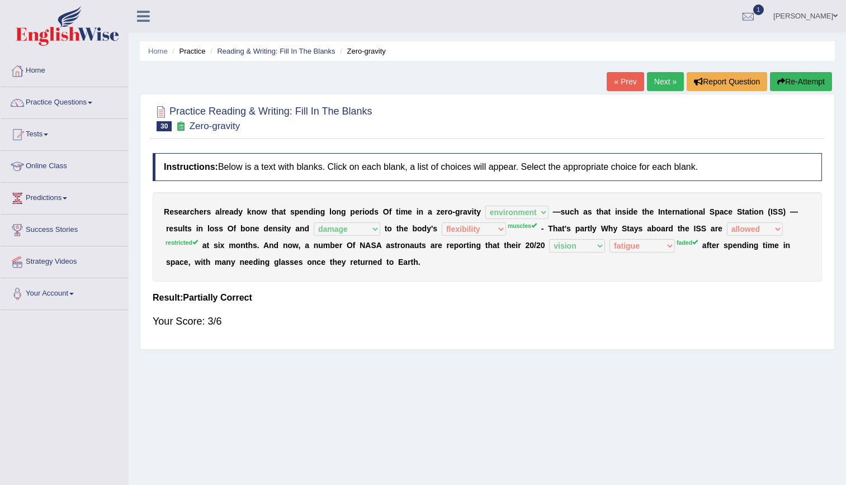
click at [668, 88] on link "Next »" at bounding box center [665, 81] width 37 height 19
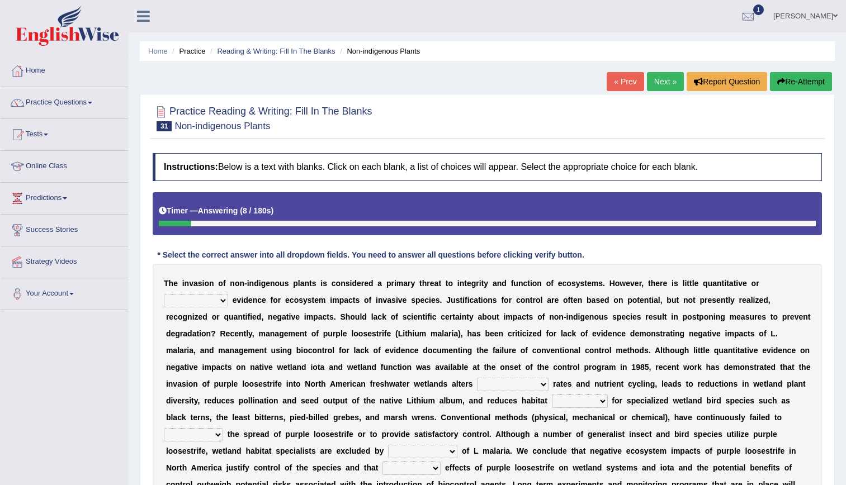
click at [670, 83] on link "Next »" at bounding box center [665, 81] width 37 height 19
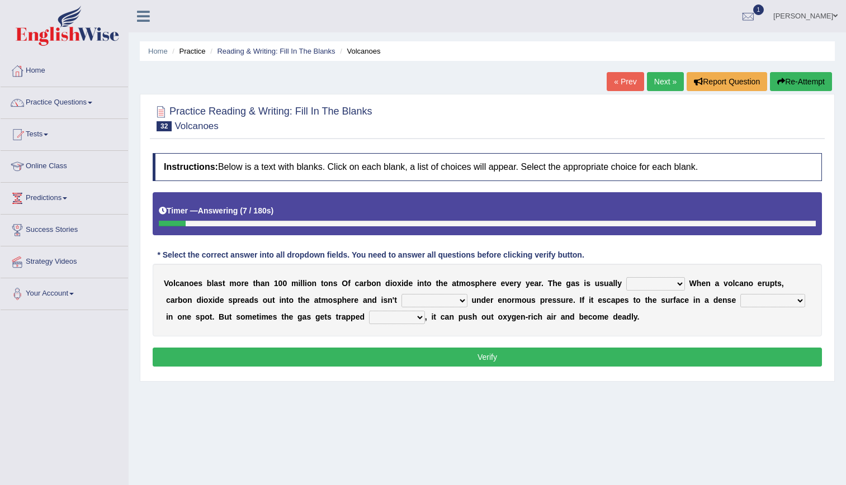
click at [626, 282] on select "harmless innocence wholesome naive" at bounding box center [655, 283] width 59 height 13
select select "naive"
click at [626, 277] on select "harmless innocence wholesome naive" at bounding box center [655, 283] width 59 height 13
click at [401, 297] on select "tube underground basement in the ground" at bounding box center [434, 300] width 66 height 13
select select "basement"
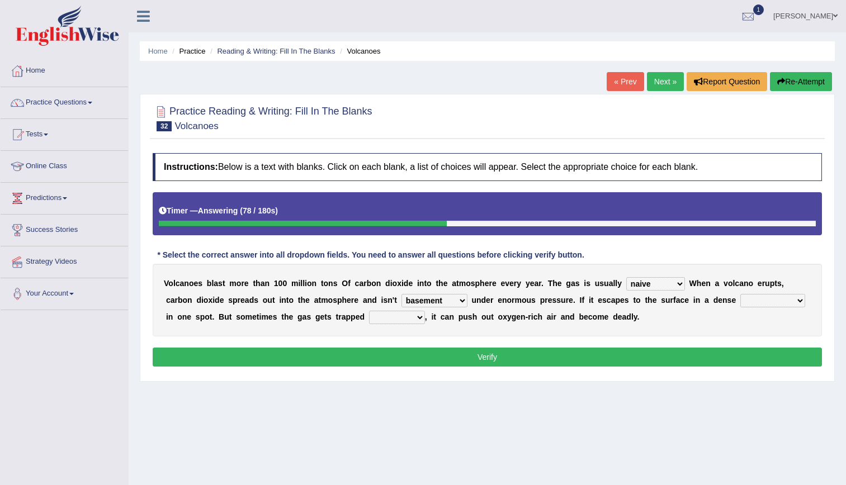
click at [401, 294] on select "tube underground basement in the ground" at bounding box center [434, 300] width 66 height 13
click at [740, 302] on select "potent hard concentrated dense" at bounding box center [772, 300] width 65 height 13
select select "concentrated"
click at [740, 294] on select "potent hard concentrated dense" at bounding box center [772, 300] width 65 height 13
click at [369, 319] on select "cloud might saturn alternative" at bounding box center [397, 317] width 56 height 13
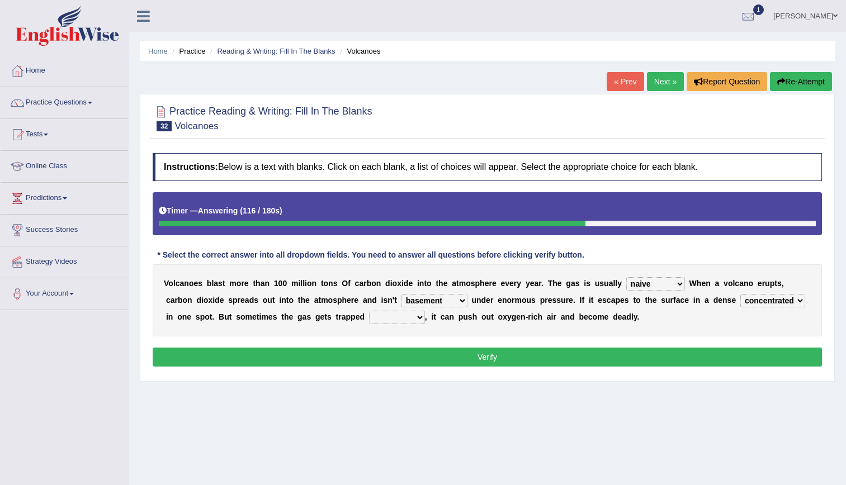
select select "cloud"
click at [369, 311] on select "cloud might saturn alternative" at bounding box center [397, 317] width 56 height 13
click at [340, 354] on button "Verify" at bounding box center [487, 357] width 669 height 19
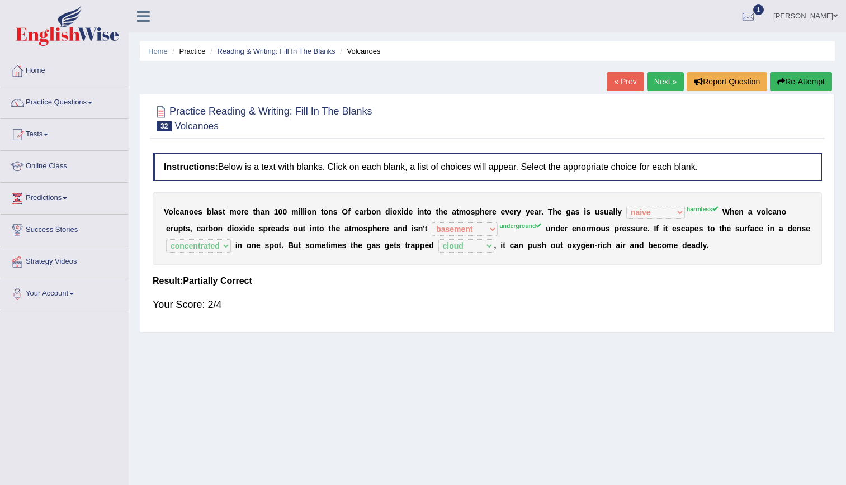
click at [658, 82] on link "Next »" at bounding box center [665, 81] width 37 height 19
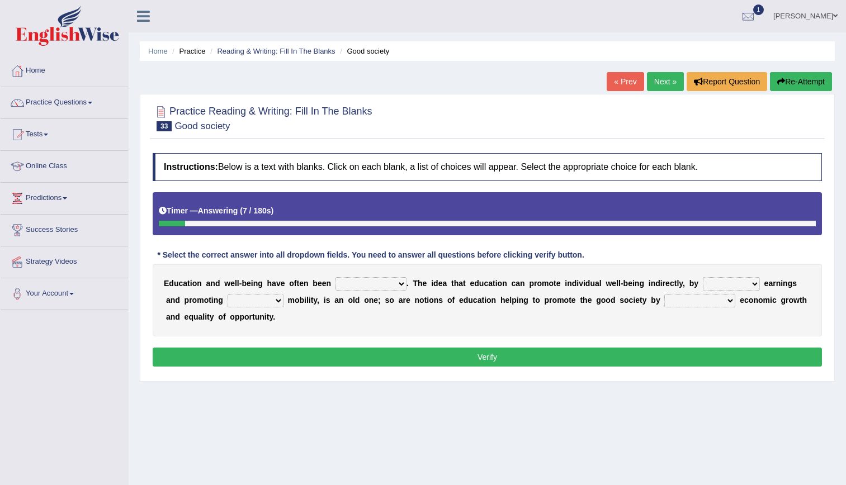
click at [359, 282] on select "associated allocated distributed communicated" at bounding box center [370, 283] width 71 height 13
select select "associated"
click at [335, 277] on select "associated allocated distributed communicated" at bounding box center [370, 283] width 71 height 13
click at [703, 283] on select "applying discussion accepting improving" at bounding box center [731, 283] width 57 height 13
click at [490, 325] on div "E d u c a t i o n a n d w e l l - b e i n g h a v e o f t e n b e e n associate…" at bounding box center [487, 300] width 669 height 73
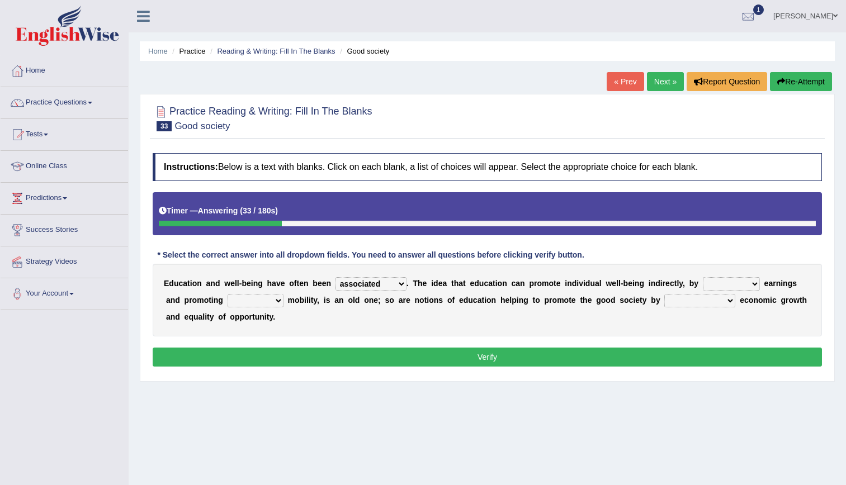
click at [231, 304] on select "social bung distrait postil" at bounding box center [255, 300] width 56 height 13
click at [703, 288] on select "applying discussion accepting improving" at bounding box center [731, 283] width 57 height 13
select select "applying"
click at [703, 277] on select "applying discussion accepting improving" at bounding box center [731, 283] width 57 height 13
click at [235, 297] on select "social bung distrait postil" at bounding box center [255, 300] width 56 height 13
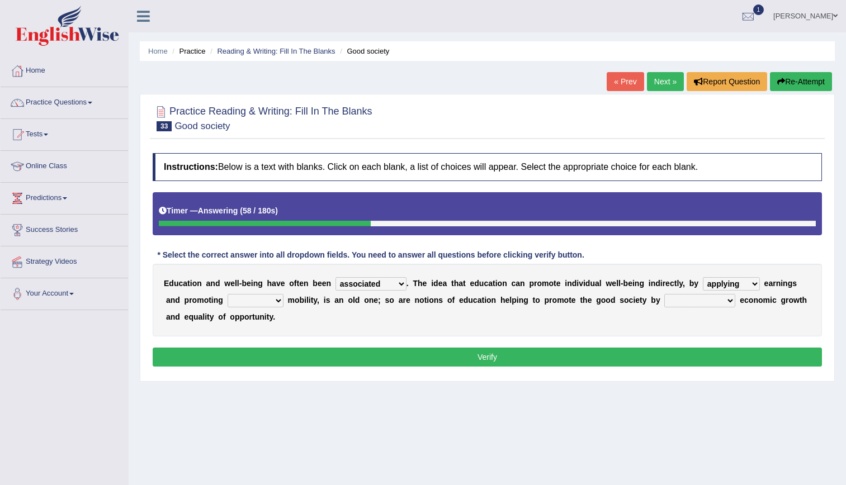
select select "social"
click at [227, 294] on select "social bung distrait postil" at bounding box center [255, 300] width 56 height 13
click at [664, 297] on select "contributing to put up come up with hand out" at bounding box center [699, 300] width 71 height 13
click at [664, 294] on select "contributing to put up come up with hand out" at bounding box center [699, 300] width 71 height 13
click at [664, 302] on select "contributing to put up come up with hand out" at bounding box center [699, 300] width 71 height 13
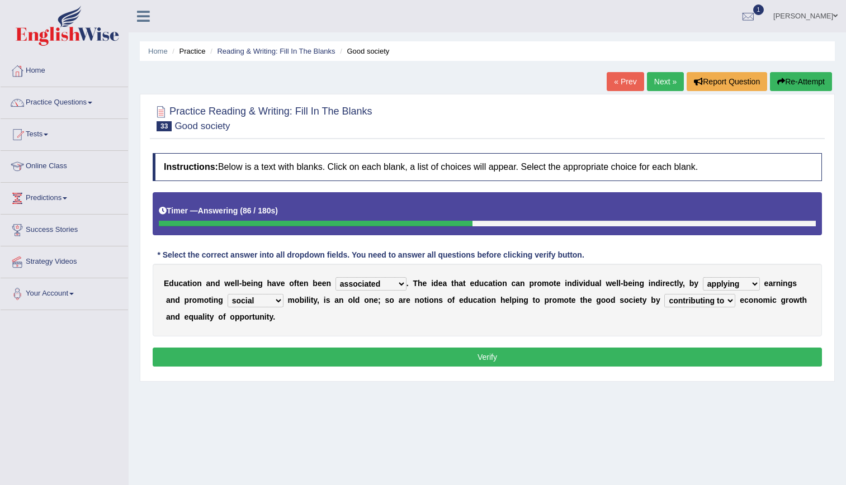
select select "come up with"
click at [664, 294] on select "contributing to put up come up with hand out" at bounding box center [699, 300] width 71 height 13
click at [617, 354] on button "Verify" at bounding box center [487, 357] width 669 height 19
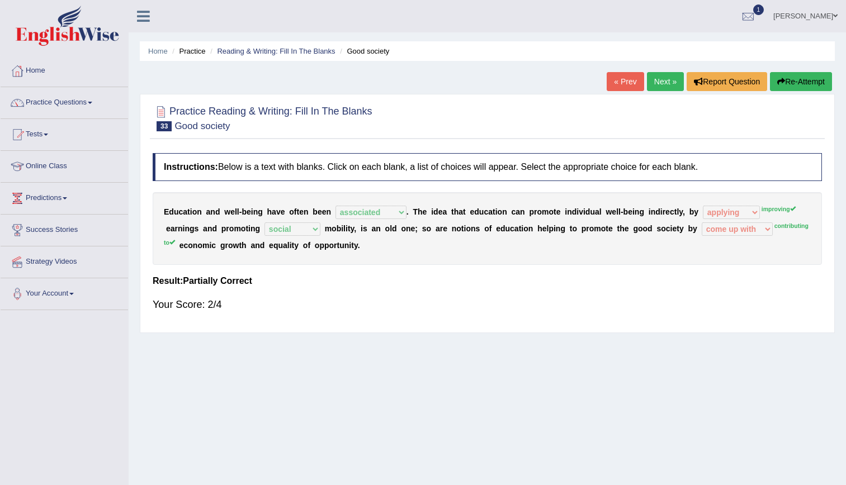
click at [660, 92] on div "« Prev Next » Report Question Re-Attempt" at bounding box center [720, 83] width 228 height 22
click at [658, 89] on link "Next »" at bounding box center [665, 81] width 37 height 19
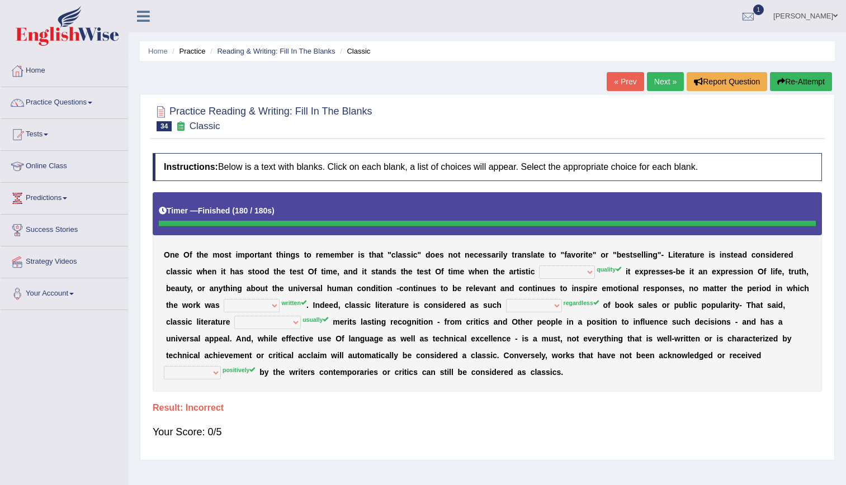
click at [660, 83] on link "Next »" at bounding box center [665, 81] width 37 height 19
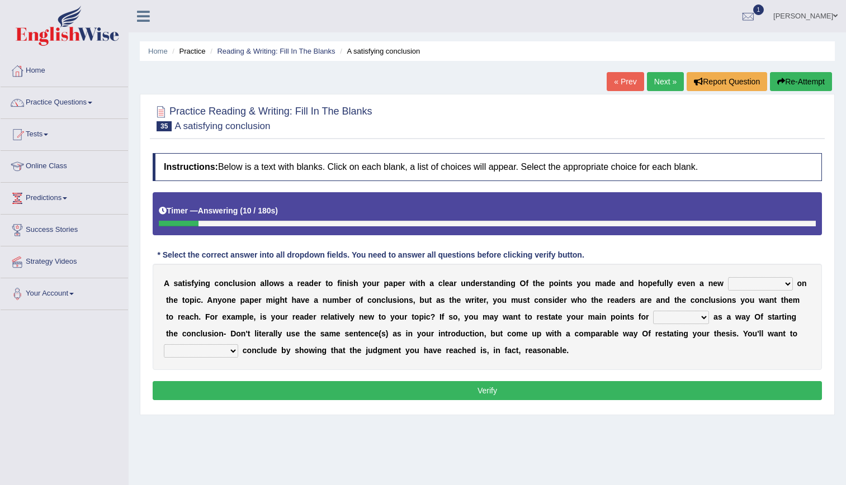
click at [728, 290] on select "retrospective respective alternative perspective" at bounding box center [760, 283] width 65 height 13
select select "perspective"
click at [728, 277] on select "retrospective respective alternative perspective" at bounding box center [760, 283] width 65 height 13
click at [653, 316] on select "instance emphasis sale servicey" at bounding box center [681, 317] width 56 height 13
select select "instance"
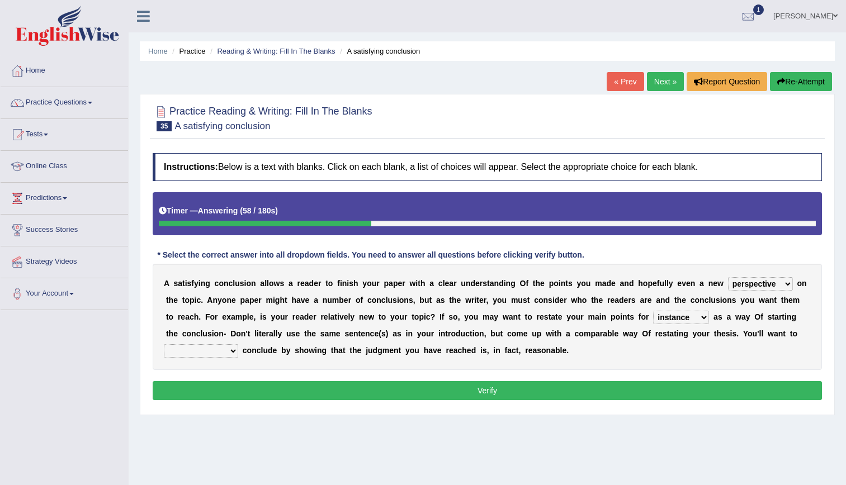
click at [653, 311] on select "instance emphasis sale servicey" at bounding box center [681, 317] width 56 height 13
click at [238, 344] on select "grammatically smoothly energetically rambunctiously" at bounding box center [201, 350] width 74 height 13
select select "energetically"
click at [238, 344] on select "grammatically smoothly energetically rambunctiously" at bounding box center [201, 350] width 74 height 13
click at [728, 285] on select "retrospective respective alternative perspective" at bounding box center [760, 283] width 65 height 13
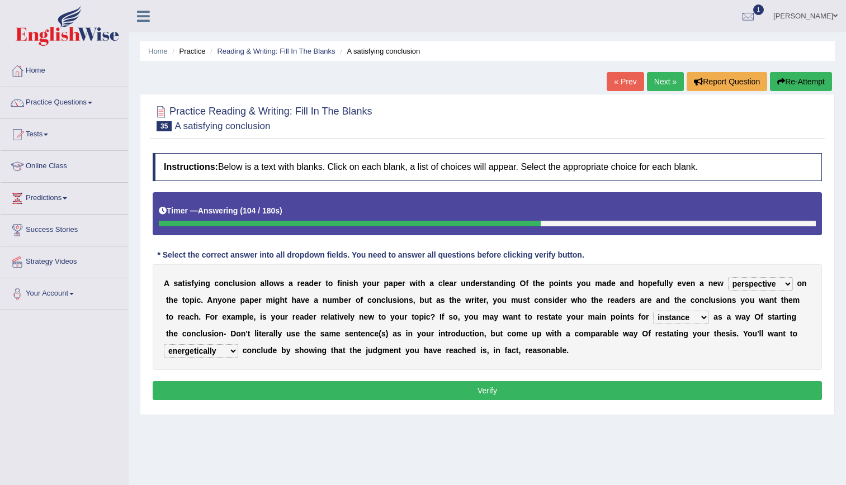
click at [728, 285] on select "retrospective respective alternative perspective" at bounding box center [760, 283] width 65 height 13
click at [653, 316] on select "instance emphasis sale servicey" at bounding box center [681, 317] width 56 height 13
select select "emphasis"
click at [653, 311] on select "instance emphasis sale servicey" at bounding box center [681, 317] width 56 height 13
click at [653, 315] on select "instance emphasis sale servicey" at bounding box center [681, 317] width 56 height 13
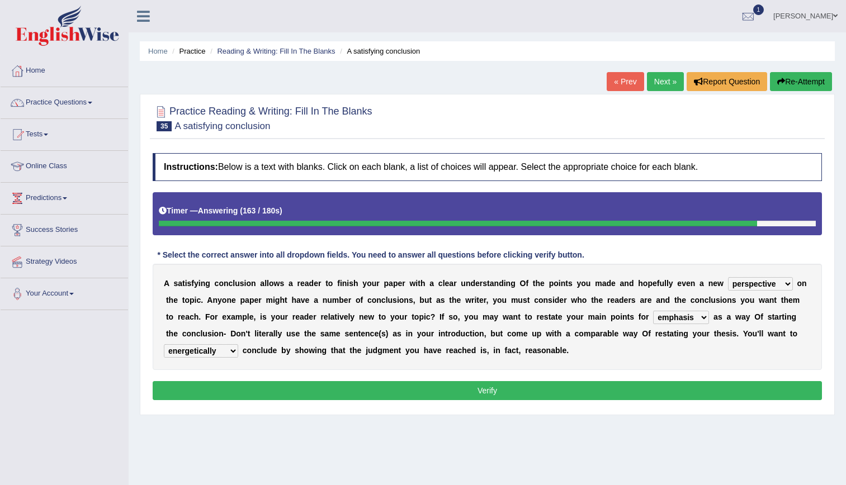
click at [504, 359] on div "A s a t i s f y i n g c o n c l u s i o n a l l o w s a r e a d e r t o f i n i…" at bounding box center [487, 317] width 669 height 106
click at [491, 392] on button "Verify" at bounding box center [487, 390] width 669 height 19
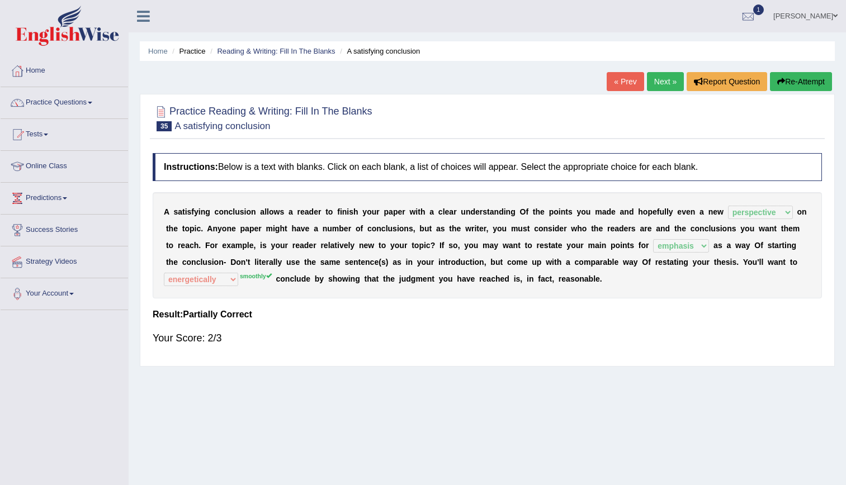
click at [651, 87] on link "Next »" at bounding box center [665, 81] width 37 height 19
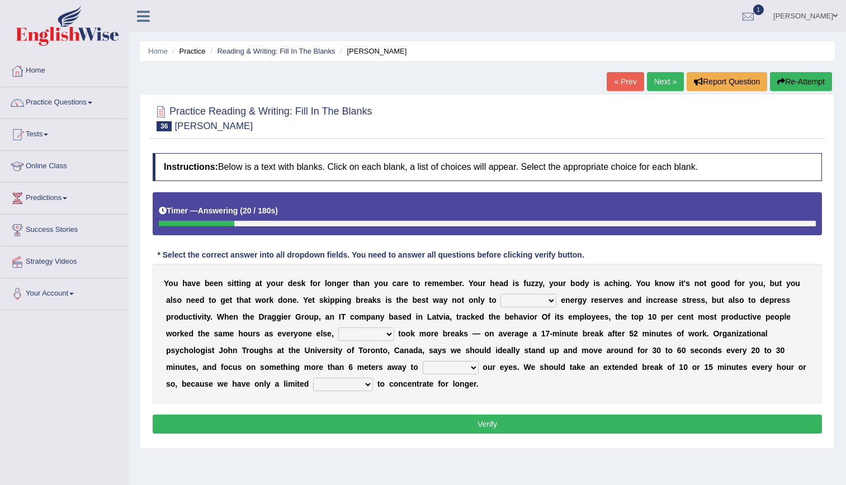
click at [500, 294] on select "complete obsolete deplete delete" at bounding box center [528, 300] width 56 height 13
select select "delete"
click at [500, 294] on select "complete obsolete deplete delete" at bounding box center [528, 300] width 56 height 13
click at [338, 338] on select "but so therefore although" at bounding box center [366, 334] width 56 height 13
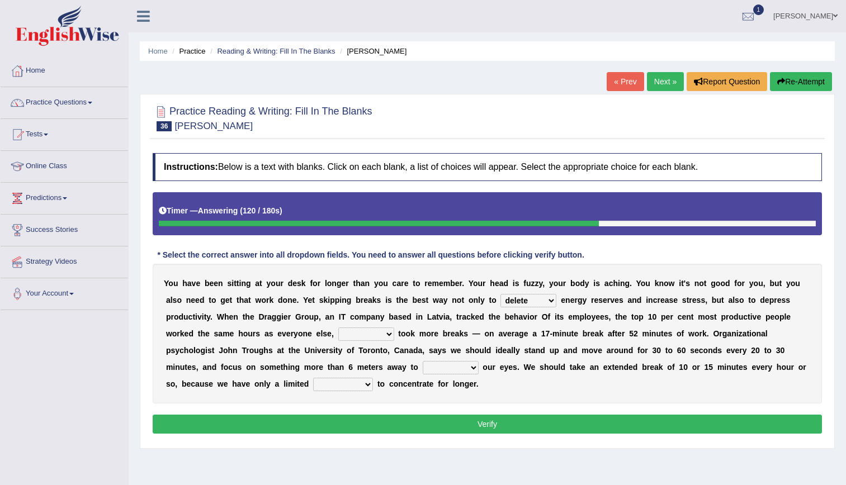
select select "but"
click at [338, 328] on select "but so therefore although" at bounding box center [366, 334] width 56 height 13
click at [423, 370] on select "rest function arrest operate" at bounding box center [451, 367] width 56 height 13
select select "rest"
click at [423, 361] on select "rest function arrest operate" at bounding box center [451, 367] width 56 height 13
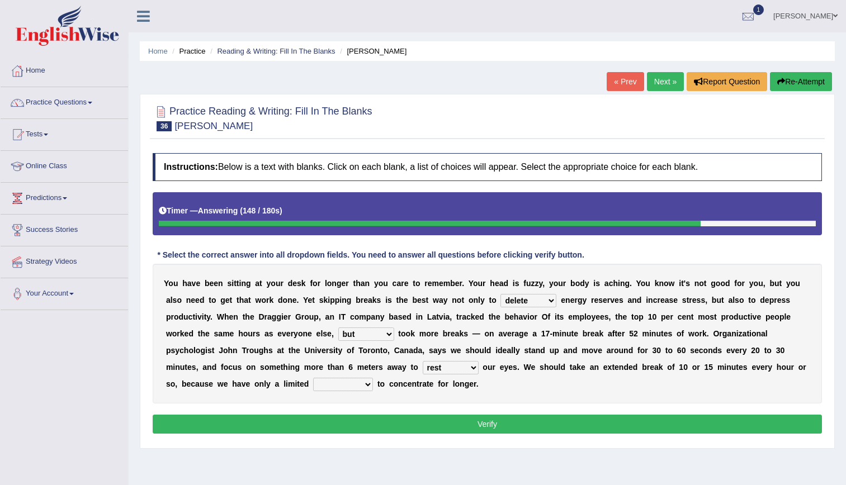
click at [373, 378] on select "audacity capacity domesticity authenticity" at bounding box center [343, 384] width 60 height 13
select select "capacity"
click at [373, 378] on select "audacity capacity domesticity authenticity" at bounding box center [343, 384] width 60 height 13
click at [661, 424] on button "Verify" at bounding box center [487, 424] width 669 height 19
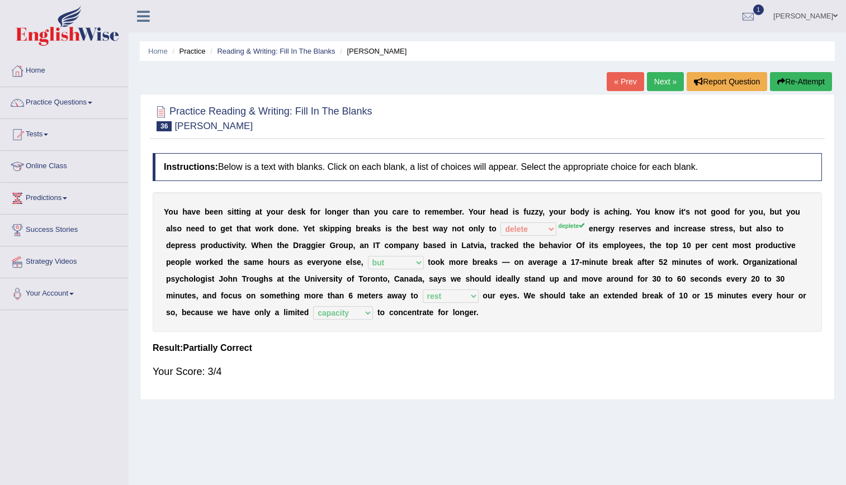
click at [665, 79] on link "Next »" at bounding box center [665, 81] width 37 height 19
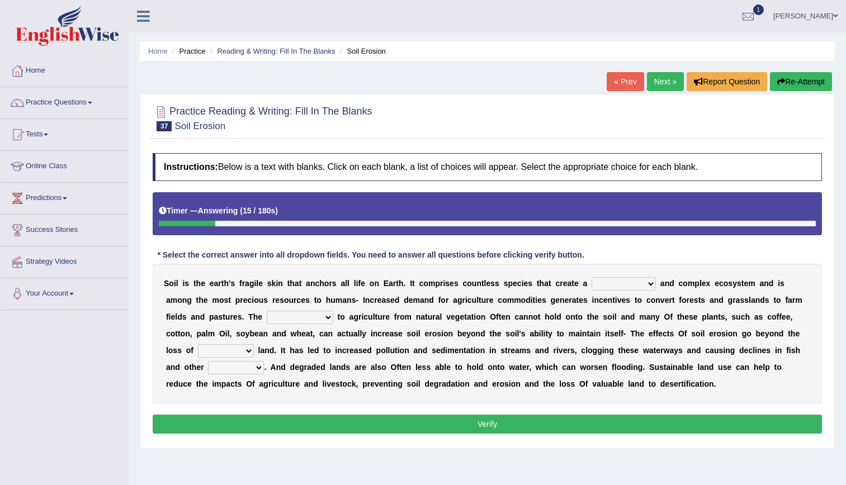
click at [605, 281] on select "dynamic epidemic sympathetic aerodynamic" at bounding box center [623, 283] width 64 height 13
select select "dynamic"
click at [591, 277] on select "dynamic epidemic sympathetic aerodynamic" at bounding box center [623, 283] width 64 height 13
click at [267, 320] on select "transition identification interpretation position" at bounding box center [300, 317] width 67 height 13
select select "transition"
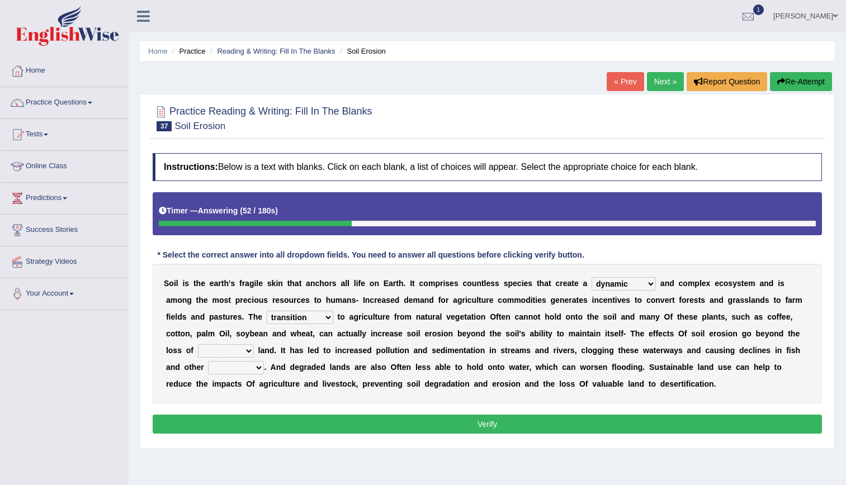
click at [267, 311] on select "transition identification interpretation position" at bounding box center [300, 317] width 67 height 13
click at [254, 344] on select "hostile textile fertile ductile" at bounding box center [226, 350] width 56 height 13
select select "fertile"
click at [254, 344] on select "hostile textile fertile ductile" at bounding box center [226, 350] width 56 height 13
click at [264, 361] on select "stuff resources food species" at bounding box center [236, 367] width 56 height 13
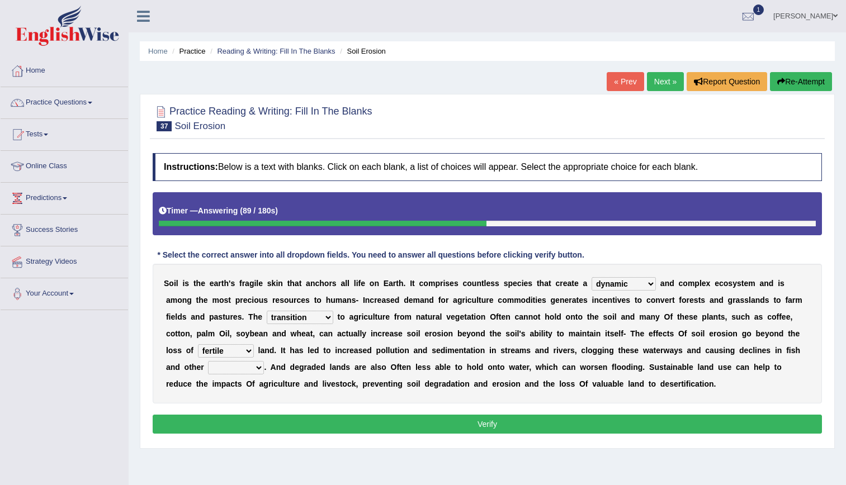
select select "species"
click at [264, 361] on select "stuff resources food species" at bounding box center [236, 367] width 56 height 13
click at [574, 426] on button "Verify" at bounding box center [487, 424] width 669 height 19
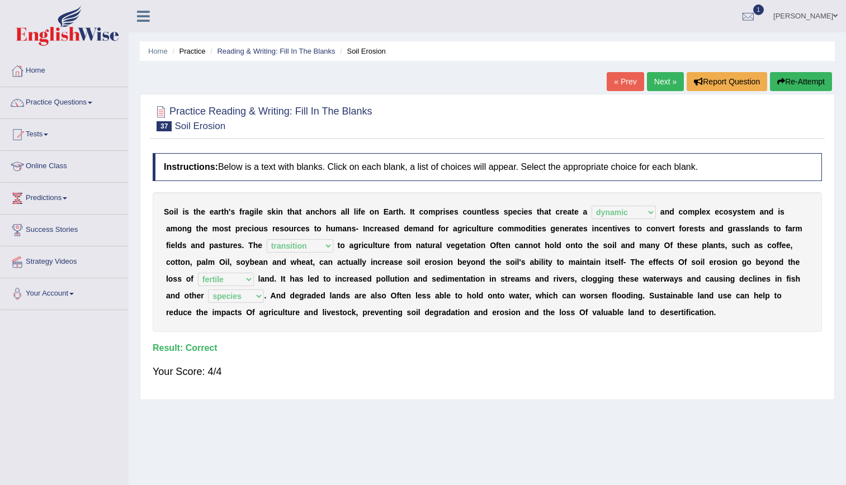
click at [655, 80] on link "Next »" at bounding box center [665, 81] width 37 height 19
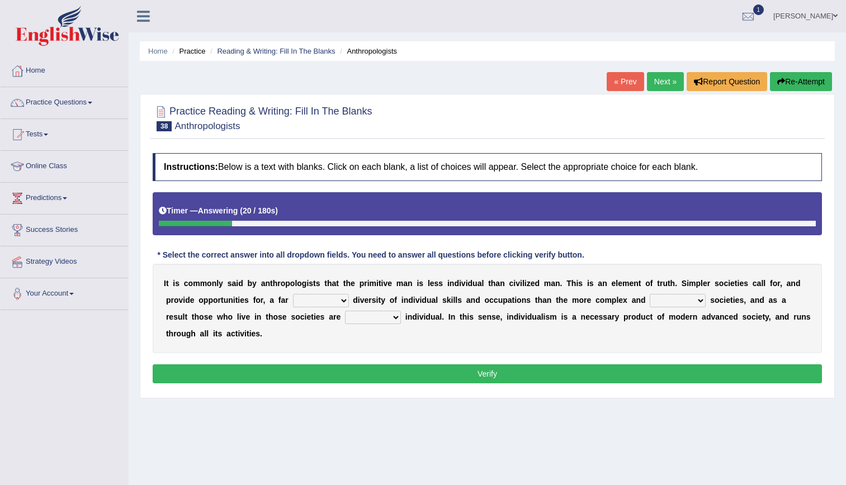
click at [293, 298] on select "smaller small snip smallest" at bounding box center [321, 300] width 56 height 13
select select "small"
click at [293, 294] on select "smaller small snip smallest" at bounding box center [321, 300] width 56 height 13
click at [650, 296] on select "forward ahead advanced radical" at bounding box center [678, 300] width 56 height 13
select select "ahead"
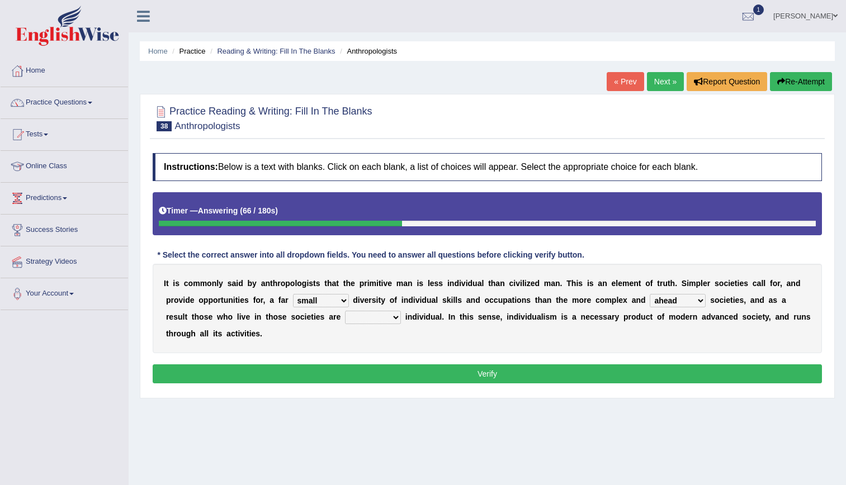
click at [650, 294] on select "forward ahead advanced radical" at bounding box center [678, 300] width 56 height 13
click at [345, 315] on select "less under never free" at bounding box center [373, 317] width 56 height 13
select select "less"
click at [345, 311] on select "less under never free" at bounding box center [373, 317] width 56 height 13
click at [650, 304] on select "forward ahead advanced radical" at bounding box center [678, 300] width 56 height 13
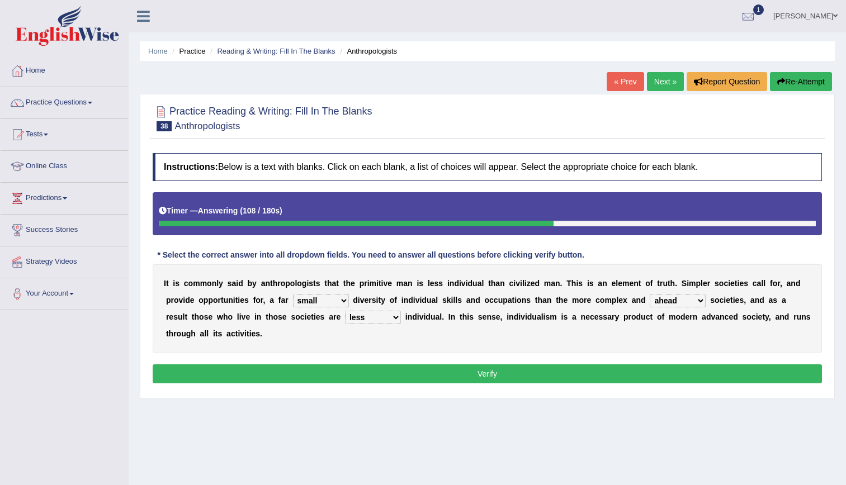
select select "advanced"
click at [650, 294] on select "forward ahead advanced radical" at bounding box center [678, 300] width 56 height 13
click at [345, 321] on select "less under never free" at bounding box center [373, 317] width 56 height 13
select select "under"
click at [345, 311] on select "less under never free" at bounding box center [373, 317] width 56 height 13
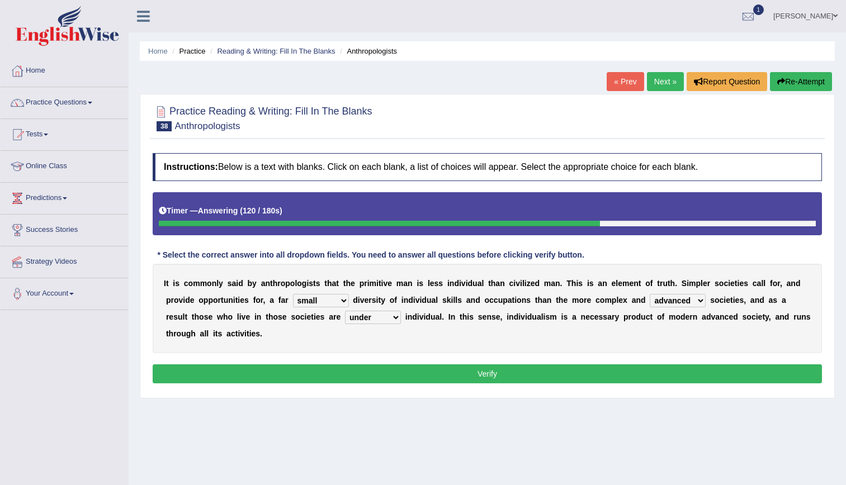
click at [386, 364] on button "Verify" at bounding box center [487, 373] width 669 height 19
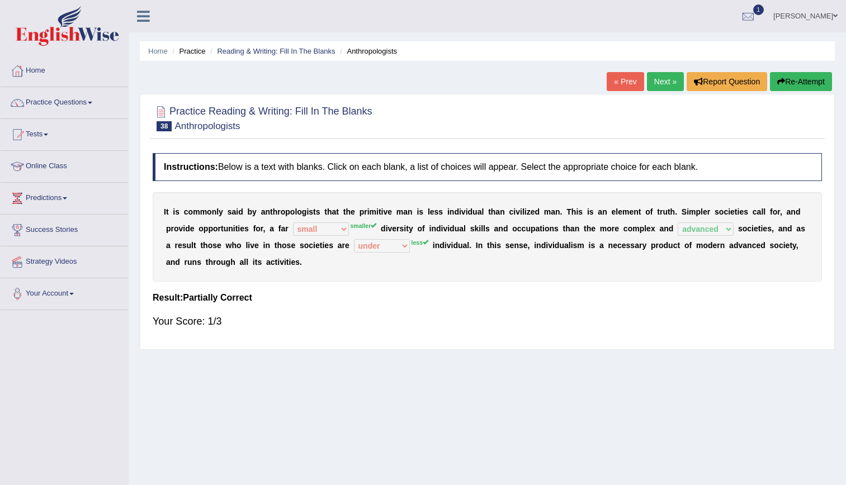
click at [671, 89] on link "Next »" at bounding box center [665, 81] width 37 height 19
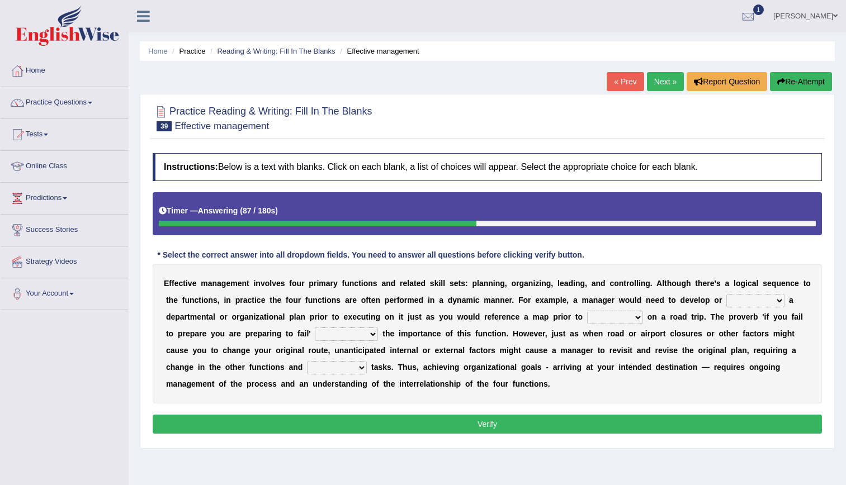
click at [670, 80] on link "Next »" at bounding box center [665, 81] width 37 height 19
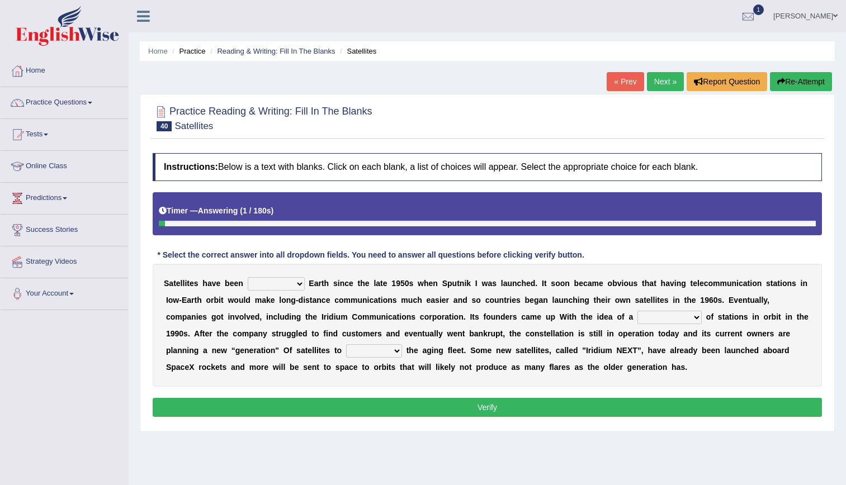
click at [624, 81] on link "« Prev" at bounding box center [624, 81] width 37 height 19
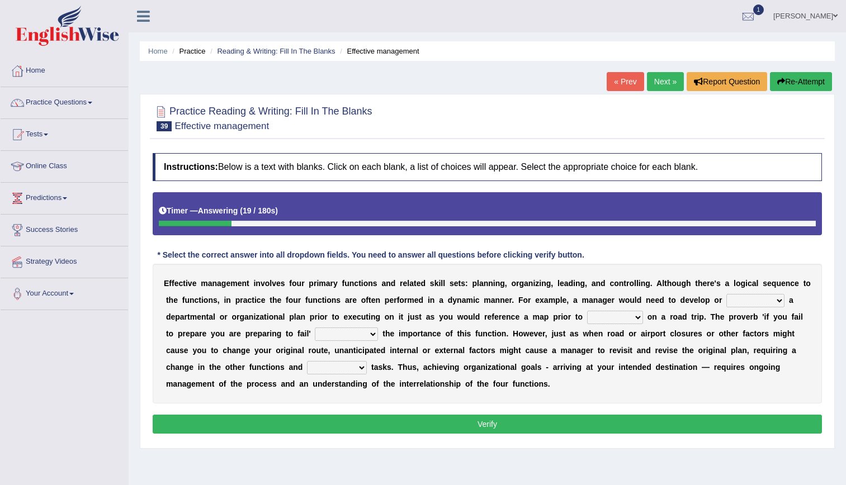
click at [726, 300] on select "reference occurrence preference conference" at bounding box center [755, 300] width 58 height 13
select select "occurrence"
click at [726, 294] on select "reference occurrence preference conference" at bounding box center [755, 300] width 58 height 13
click at [587, 312] on select "clicking embarking relying bidding" at bounding box center [615, 317] width 56 height 13
select select "embarking"
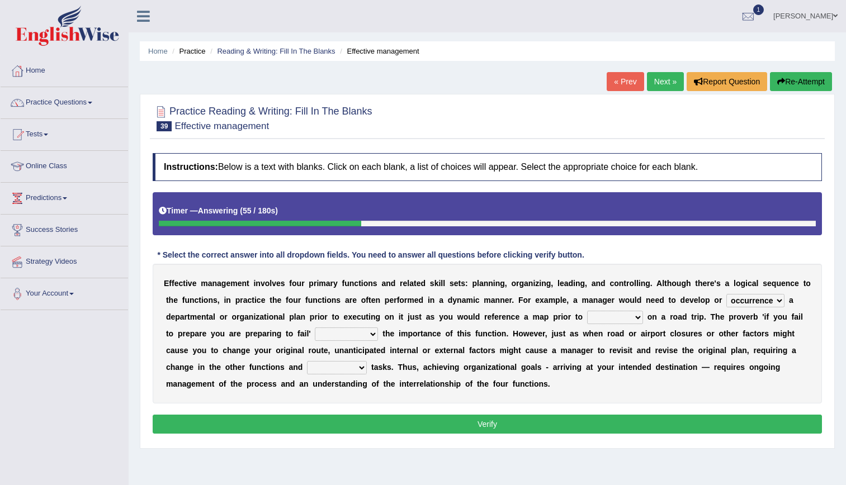
click at [587, 311] on select "clicking embarking relying bidding" at bounding box center [615, 317] width 56 height 13
click at [315, 331] on select "underfeeds undercounts understates underscores" at bounding box center [346, 334] width 63 height 13
select select "underscores"
click at [315, 328] on select "underfeeds undercounts understates underscores" at bounding box center [346, 334] width 63 height 13
click at [307, 367] on select "enunciated glaciated appreciated associated" at bounding box center [337, 367] width 60 height 13
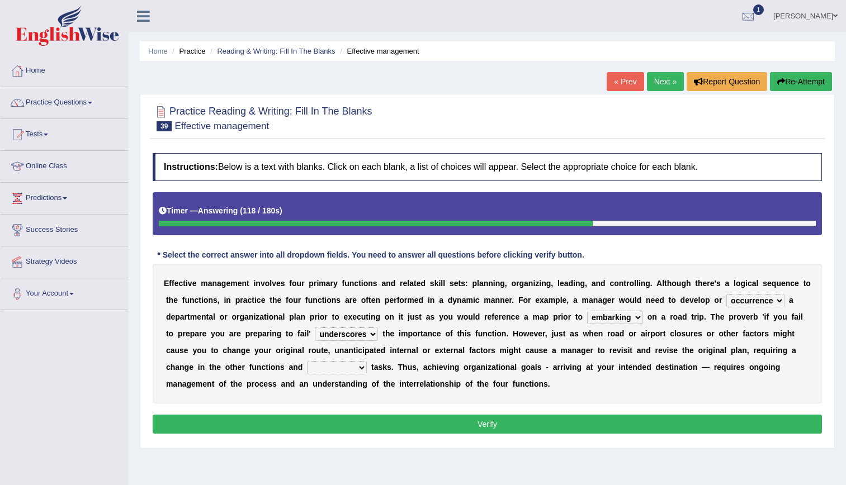
select select "enunciated"
click at [307, 361] on select "enunciated glaciated appreciated associated" at bounding box center [337, 367] width 60 height 13
click at [726, 301] on select "reference occurrence preference conference" at bounding box center [755, 300] width 58 height 13
click at [726, 294] on select "reference occurrence preference conference" at bounding box center [755, 300] width 58 height 13
click at [543, 423] on button "Verify" at bounding box center [487, 424] width 669 height 19
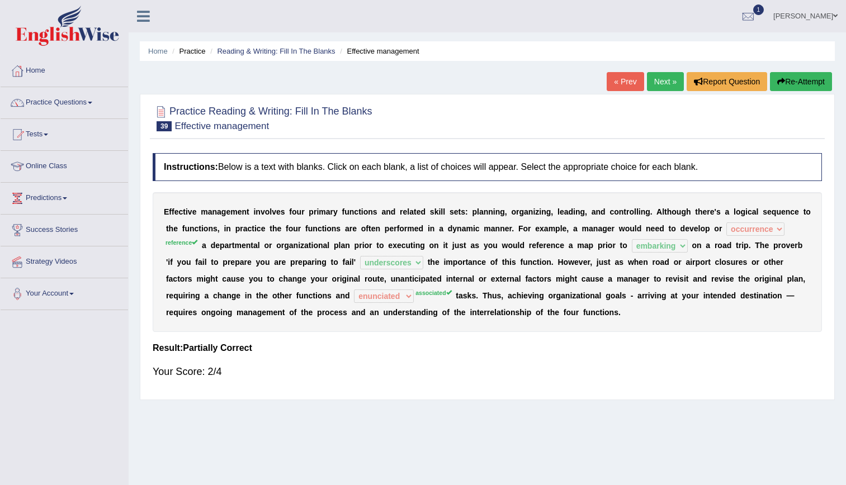
click at [656, 83] on link "Next »" at bounding box center [665, 81] width 37 height 19
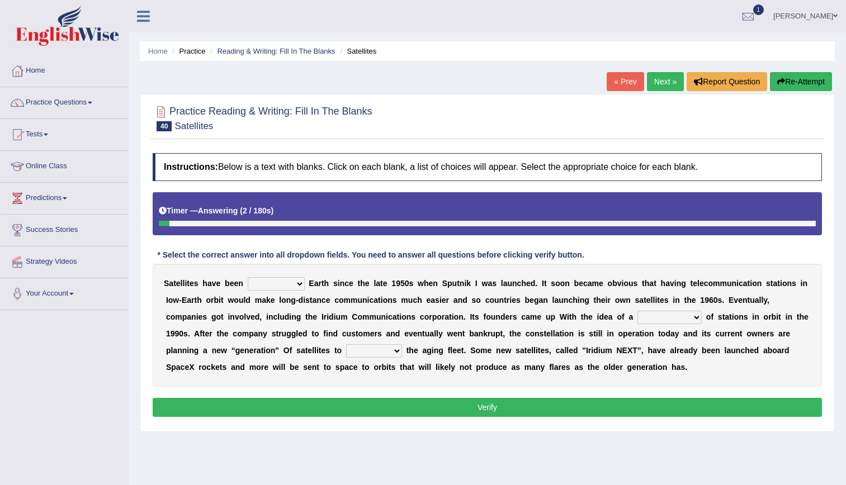
click at [271, 286] on select "prohibiting orbiting inhibiting frostbiting" at bounding box center [276, 283] width 57 height 13
select select "orbiting"
click at [248, 277] on select "prohibiting orbiting inhibiting frostbiting" at bounding box center [276, 283] width 57 height 13
click at [283, 288] on select "prohibiting orbiting inhibiting frostbiting" at bounding box center [276, 283] width 57 height 13
click at [248, 277] on select "prohibiting orbiting inhibiting frostbiting" at bounding box center [276, 283] width 57 height 13
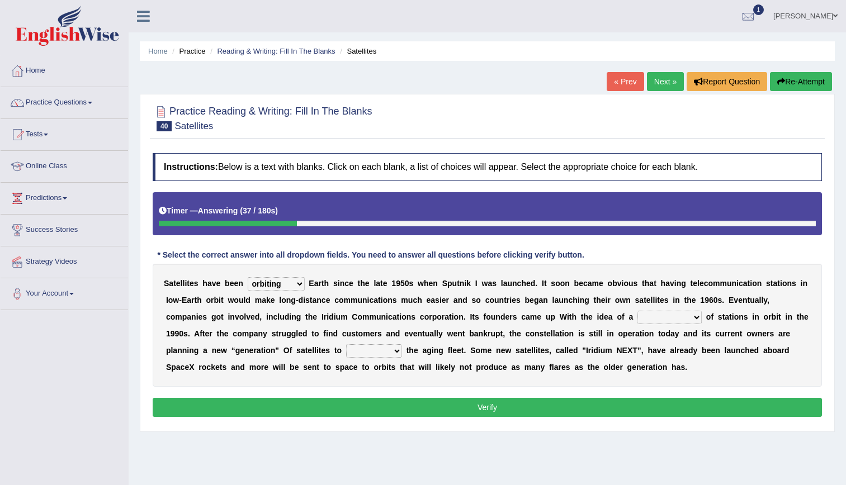
click at [637, 317] on select "kind source means constellation" at bounding box center [669, 317] width 64 height 13
select select "constellation"
click at [637, 311] on select "kind source means constellation" at bounding box center [669, 317] width 64 height 13
click at [346, 349] on select "replace refill reject renew" at bounding box center [374, 350] width 56 height 13
select select "replace"
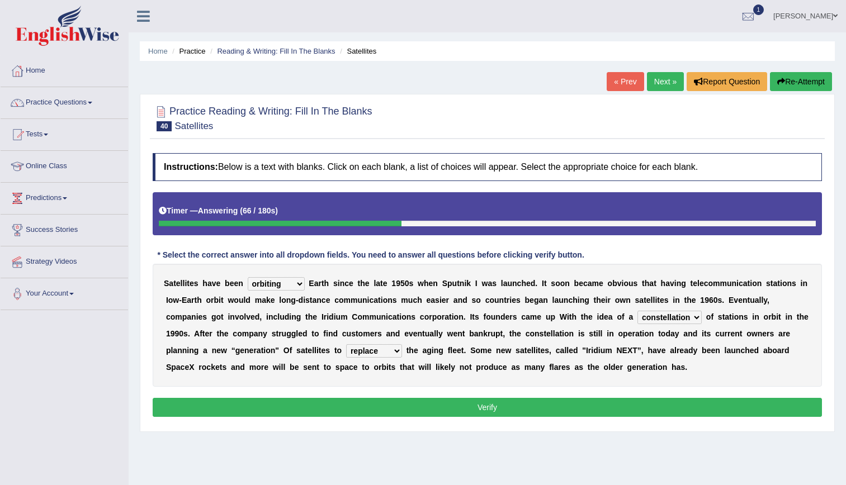
click at [346, 344] on select "replace refill reject renew" at bounding box center [374, 350] width 56 height 13
click at [336, 400] on button "Verify" at bounding box center [487, 407] width 669 height 19
